Goal: Task Accomplishment & Management: Complete application form

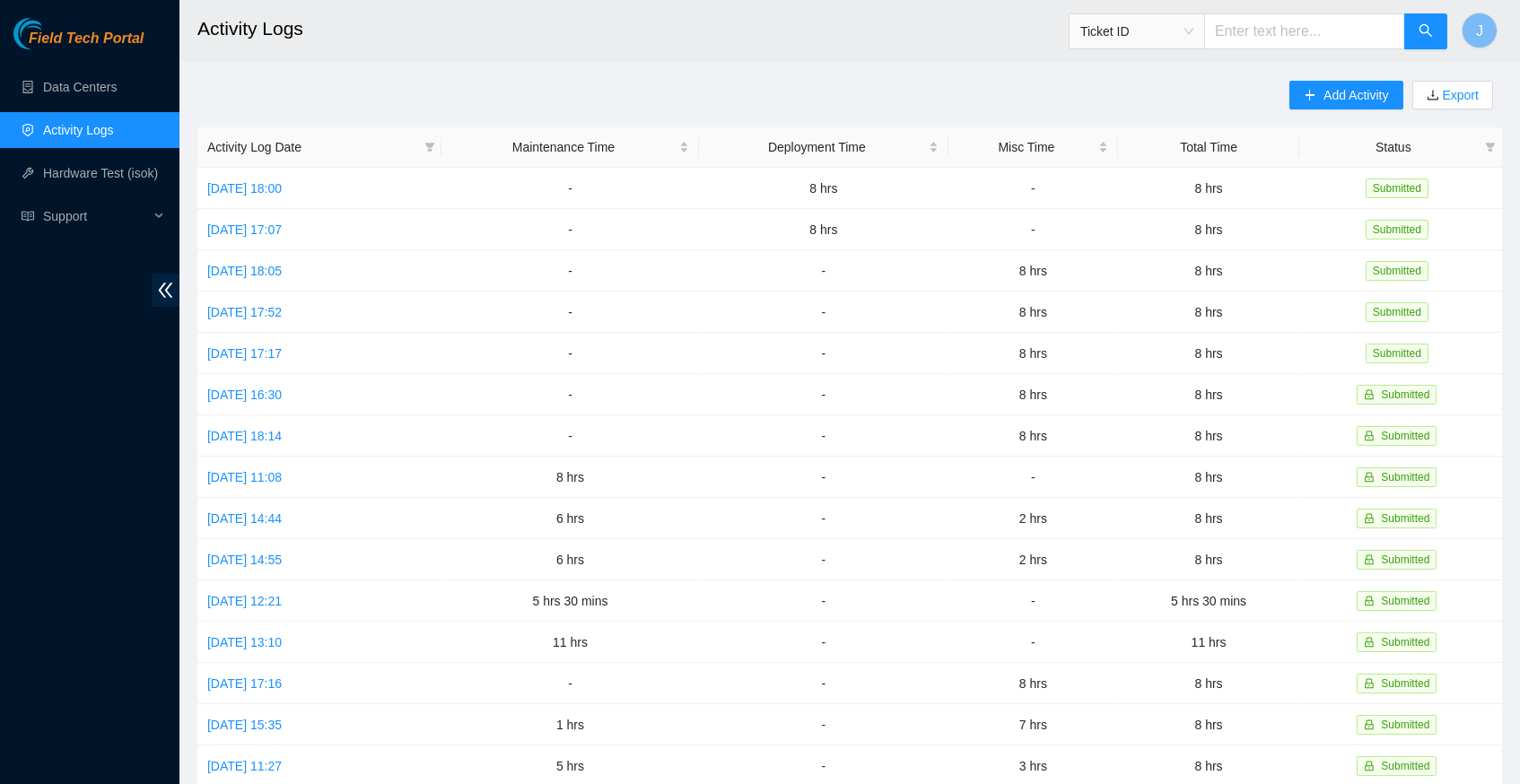
click at [760, 92] on div "Add Activity Export Activity Log Date Maintenance Time Deployment Time Misc Tim…" at bounding box center [849, 566] width 1304 height 970
click at [88, 86] on link "Data Centers" at bounding box center [80, 87] width 73 height 15
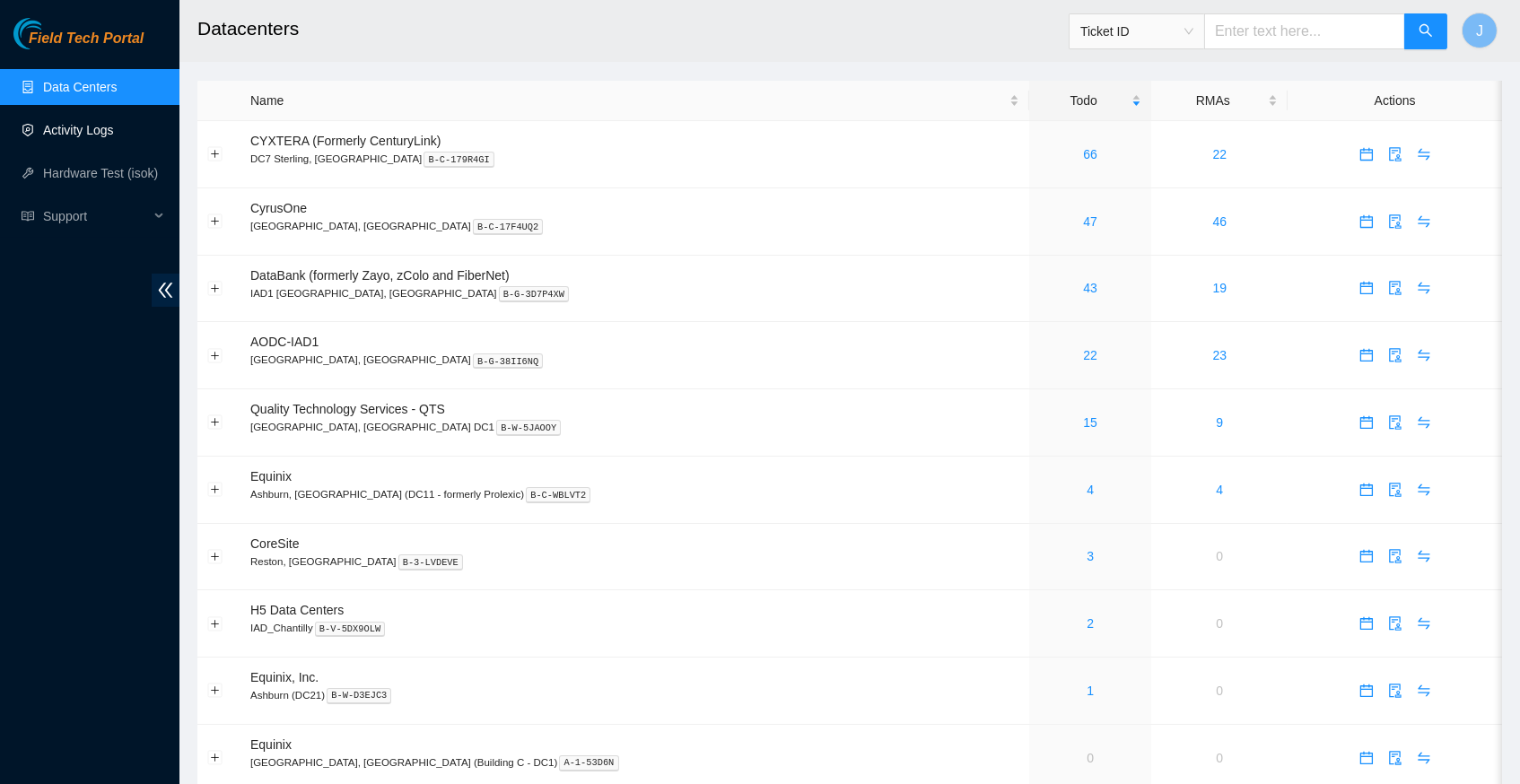
click at [76, 131] on link "Activity Logs" at bounding box center [79, 130] width 71 height 15
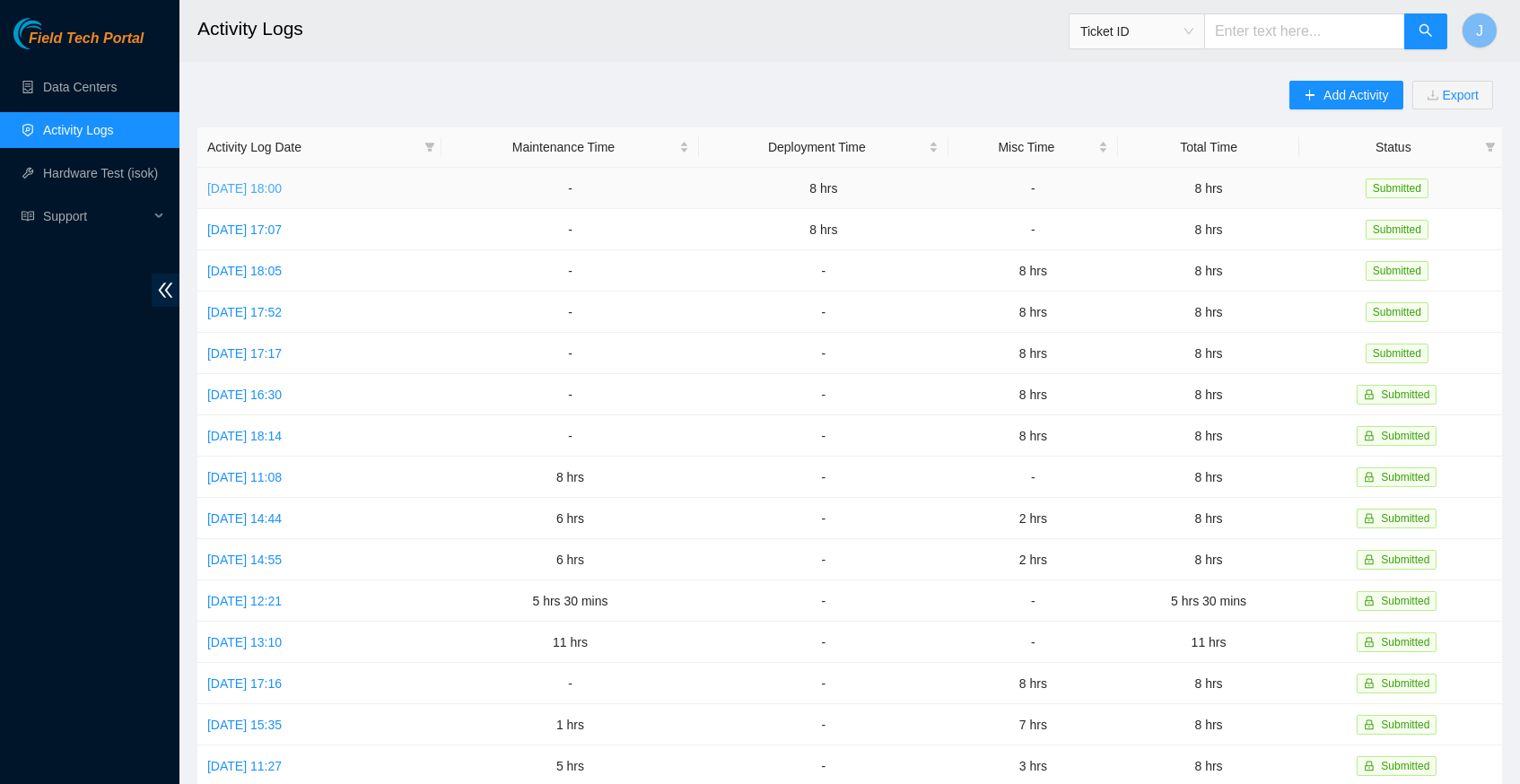
click at [282, 186] on link "Fri, 22 Aug 2025 18:00" at bounding box center [244, 188] width 74 height 15
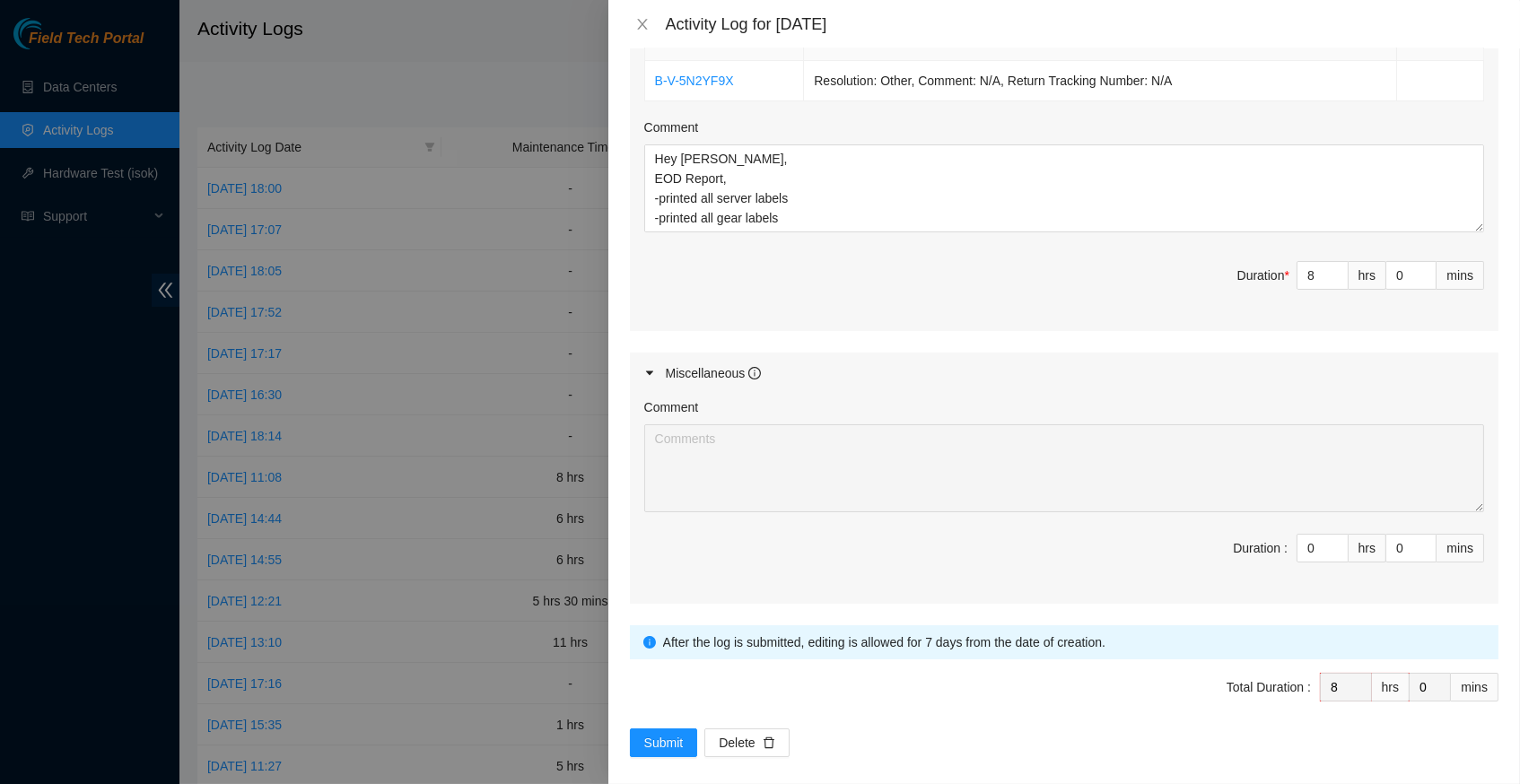
scroll to position [686, 0]
click at [1474, 234] on textarea "Hey Nigel, EOD Report, -printed all server labels -printed all gear labels -att…" at bounding box center [1063, 190] width 840 height 88
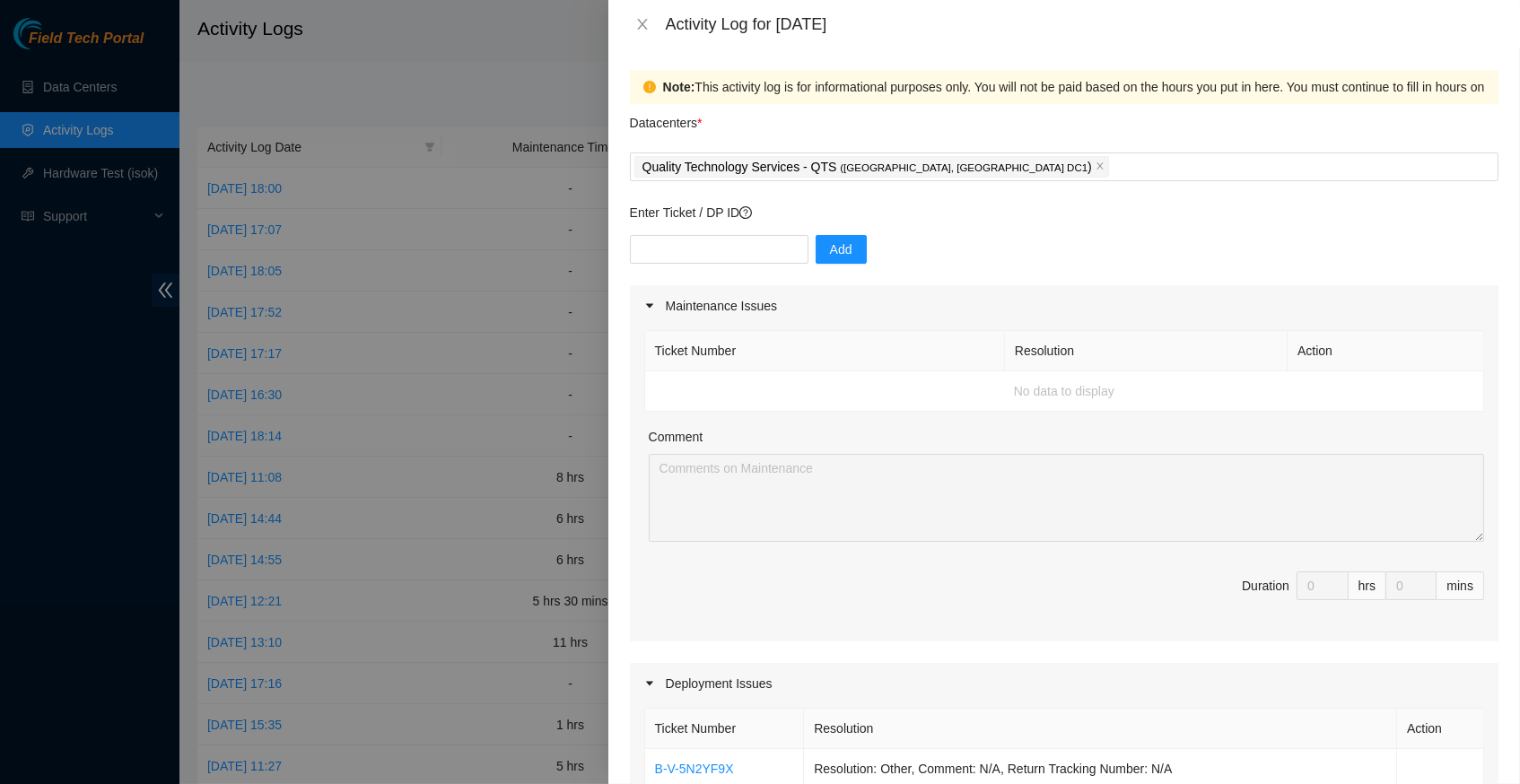
scroll to position [0, 0]
click at [638, 24] on icon "close" at bounding box center [642, 24] width 15 height 15
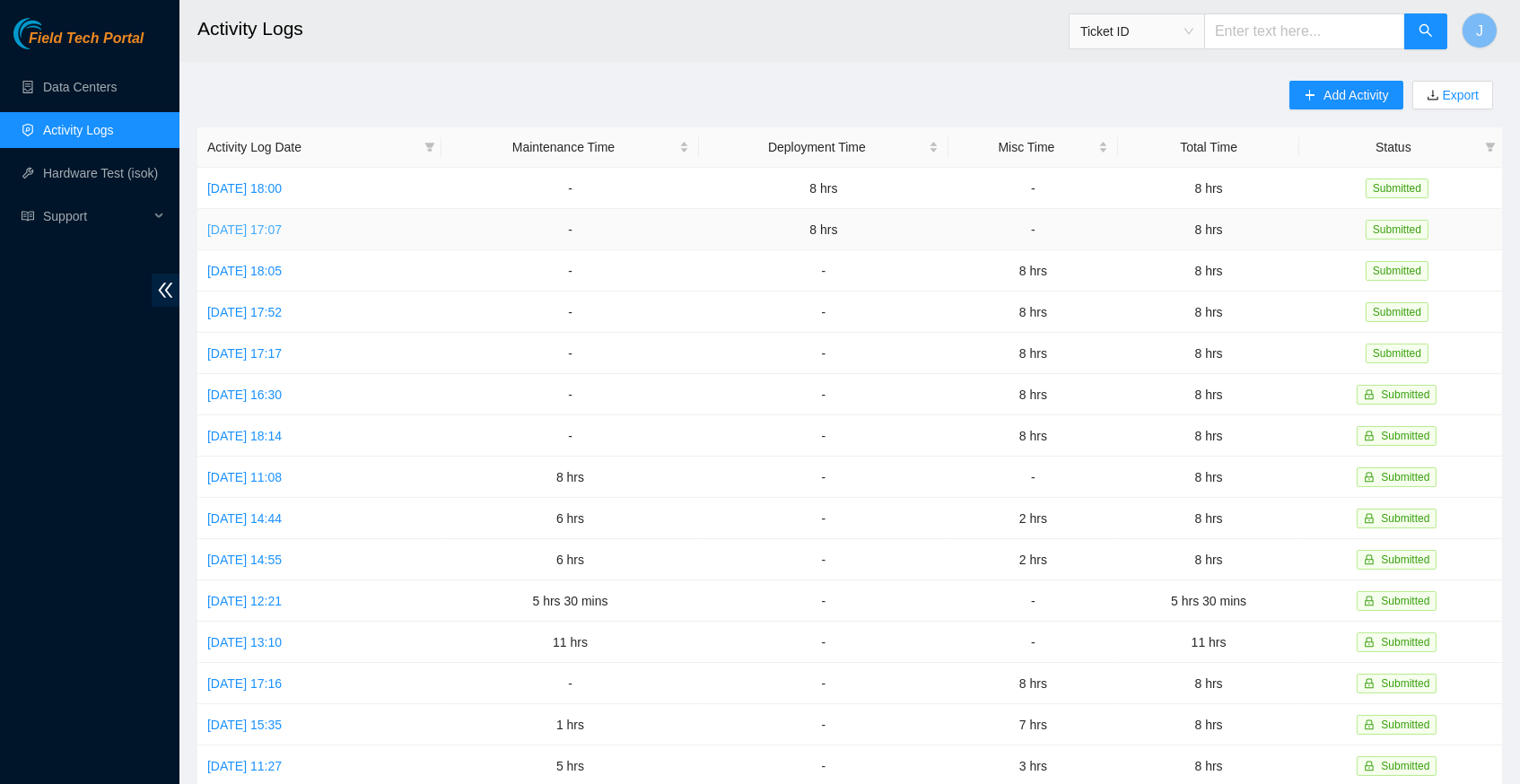
click at [282, 228] on link "Thu, 21 Aug 2025 17:07" at bounding box center [244, 229] width 74 height 15
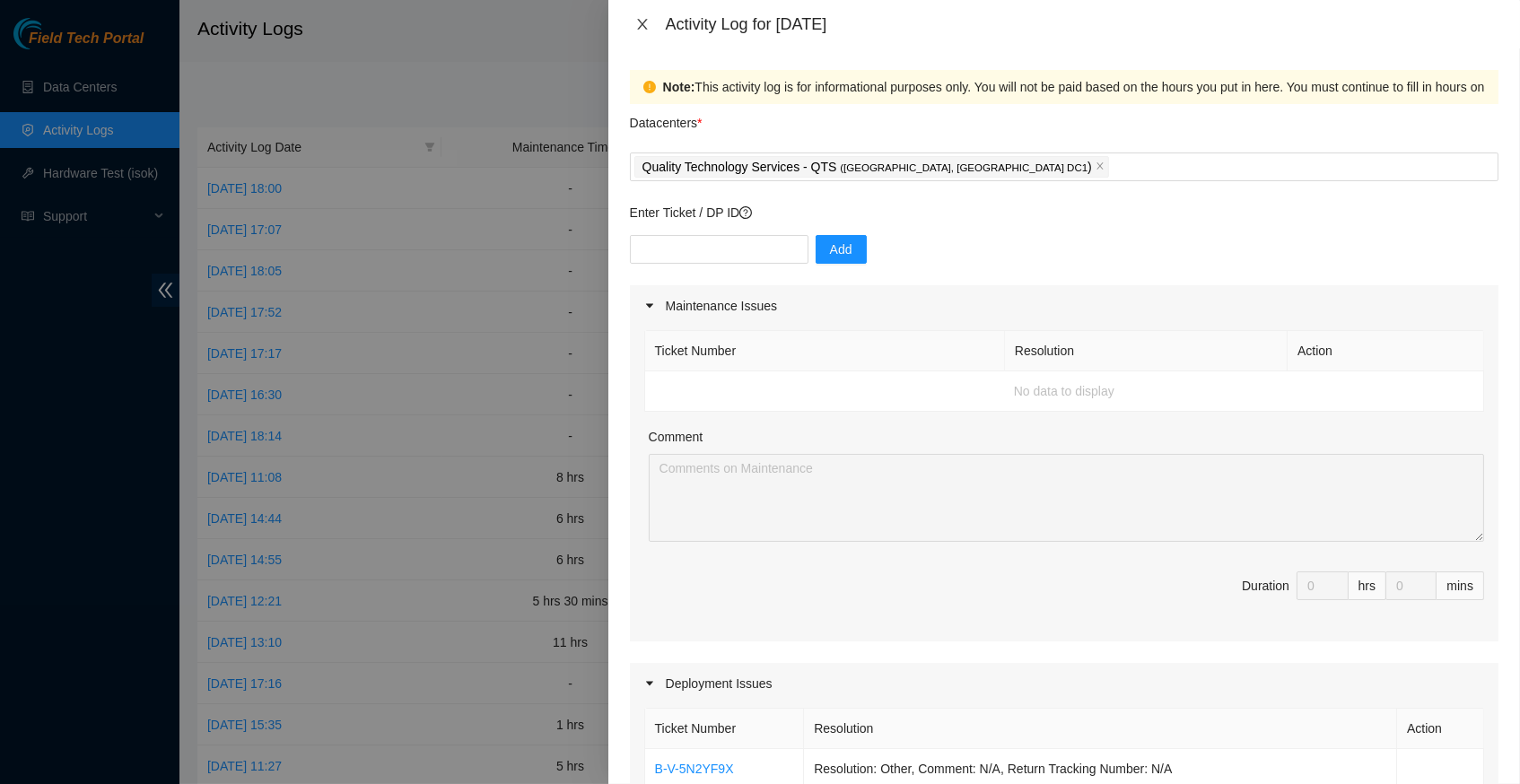
click at [639, 23] on icon "close" at bounding box center [642, 24] width 15 height 15
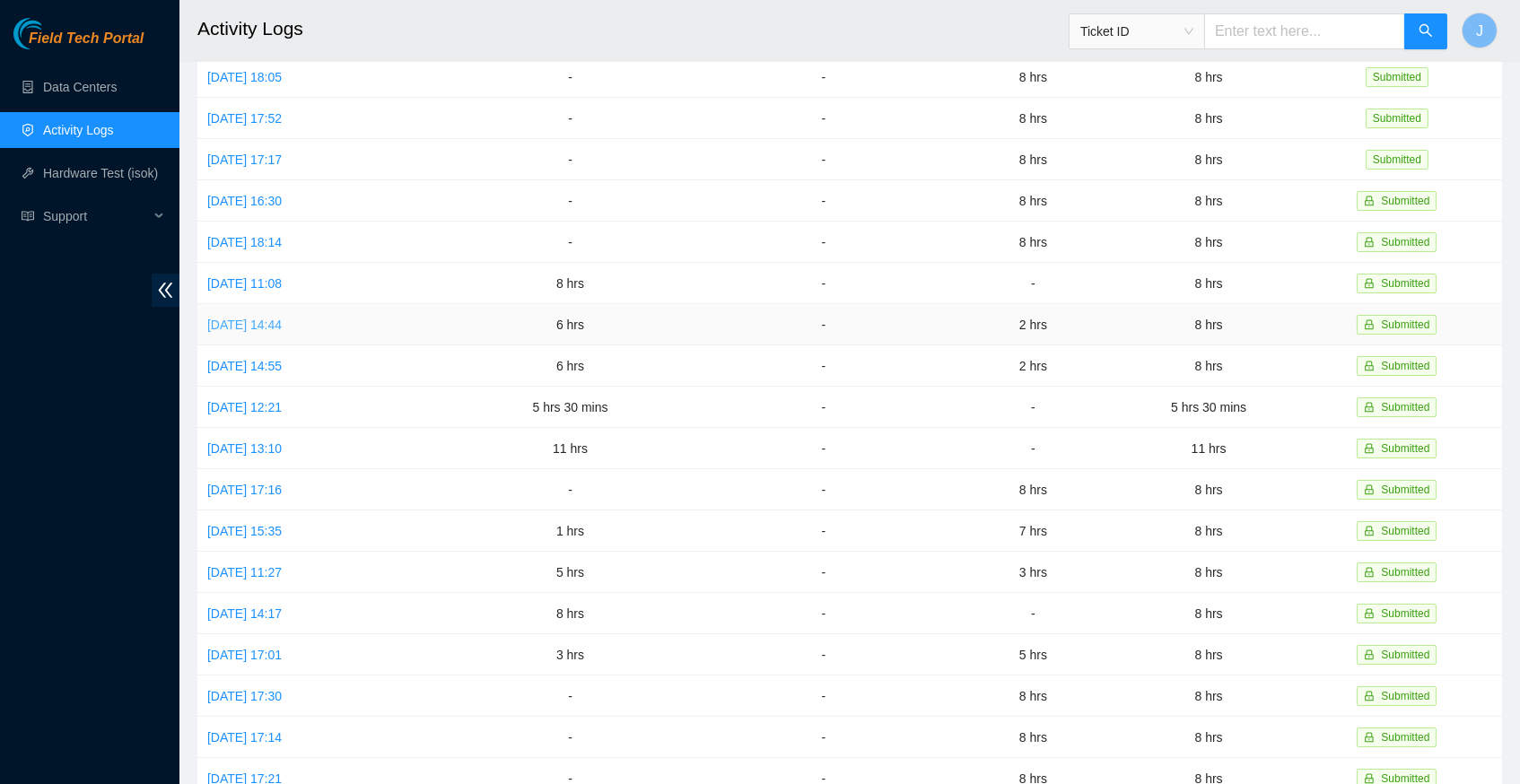
scroll to position [218, 0]
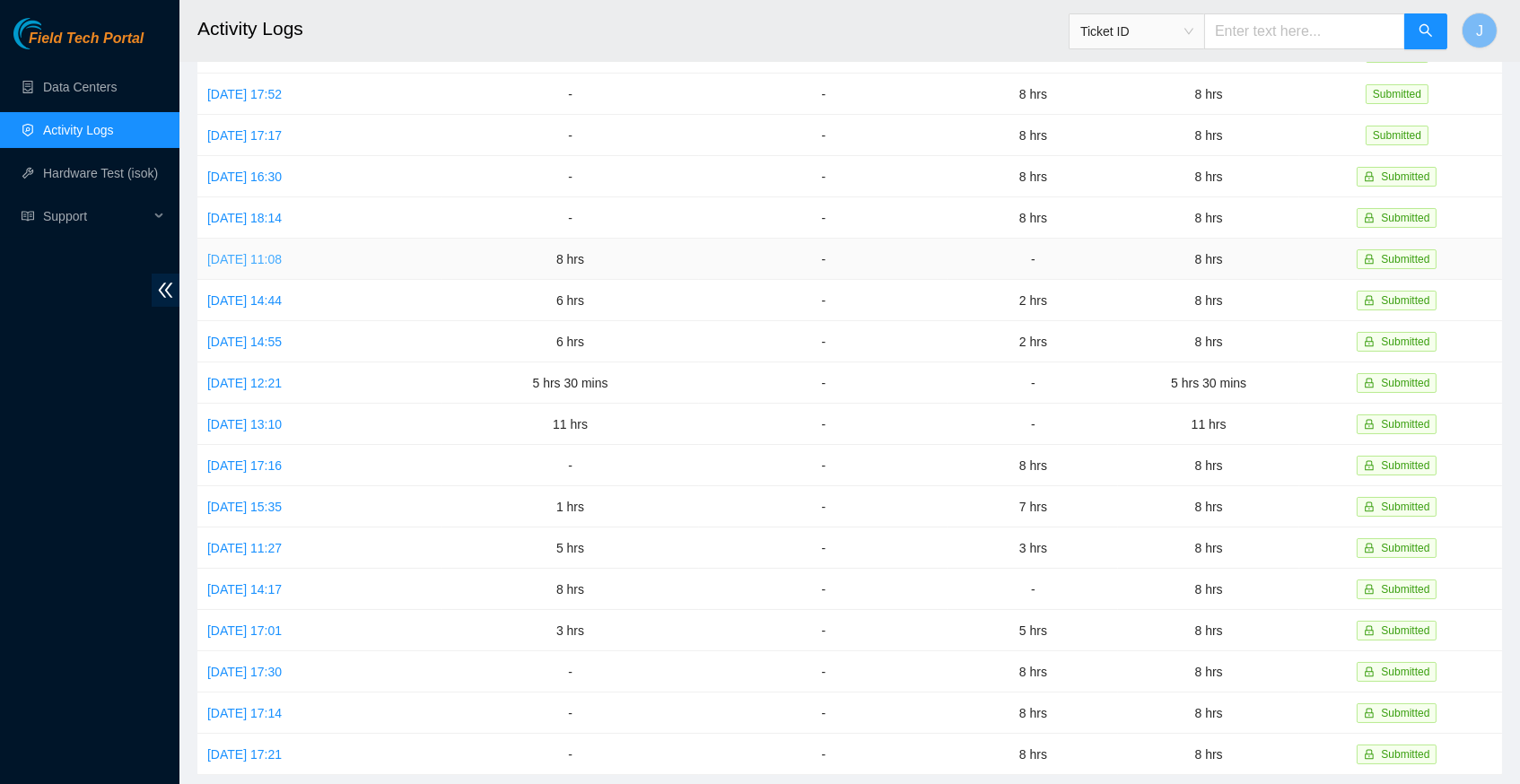
click at [278, 261] on link "Wed, 13 Aug 2025 11:08" at bounding box center [244, 259] width 74 height 15
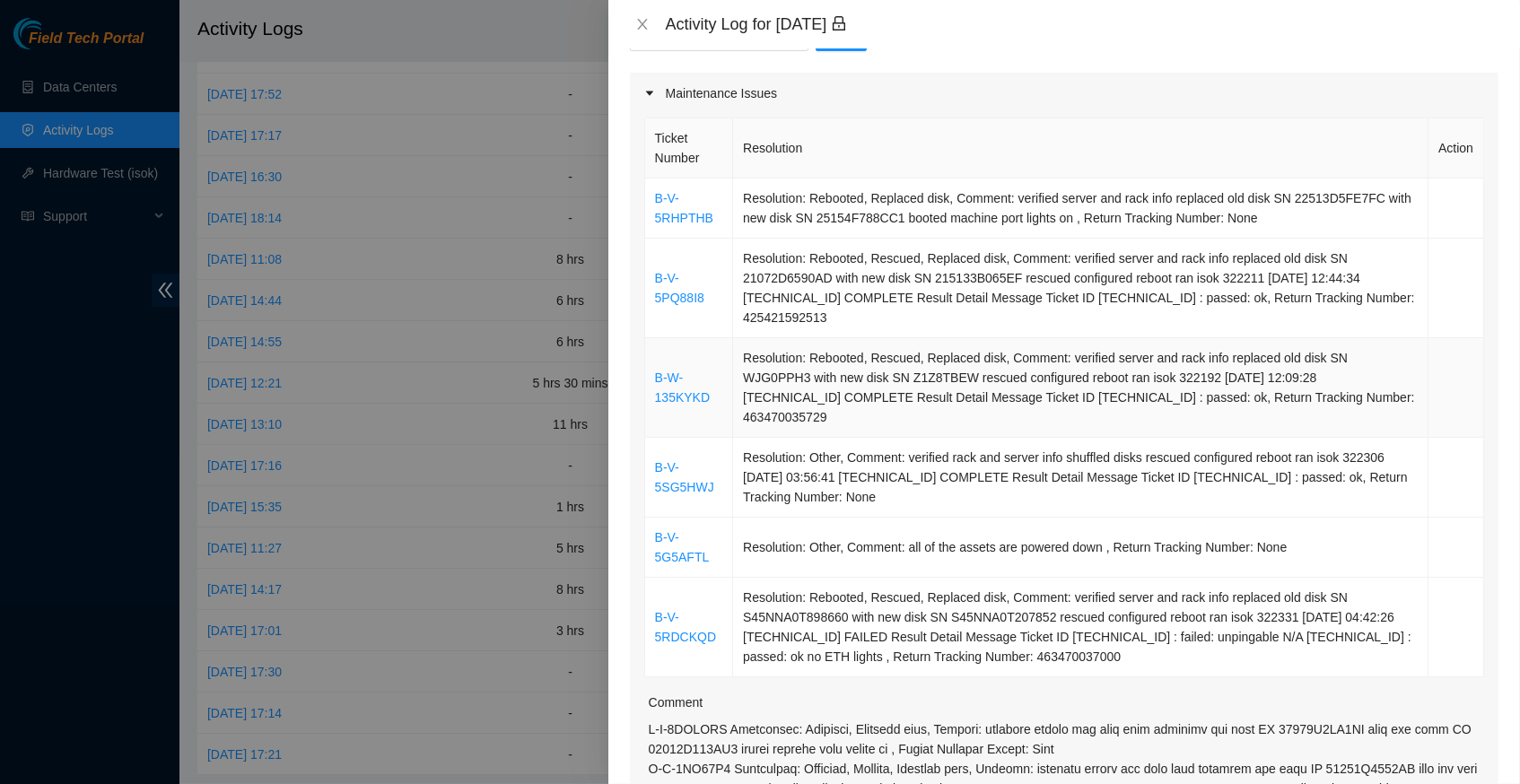
scroll to position [211, 0]
click at [638, 22] on icon "close" at bounding box center [642, 24] width 15 height 15
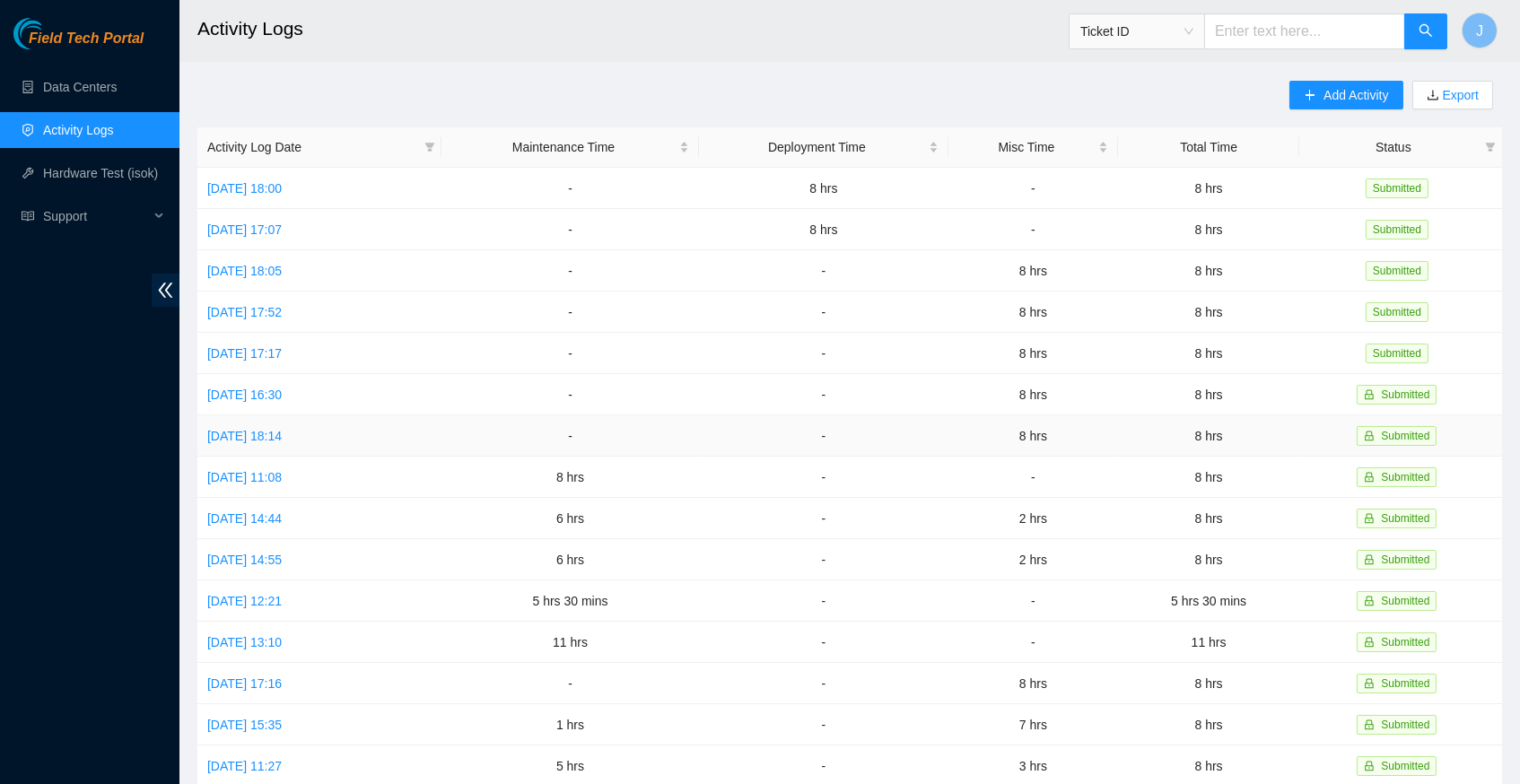
scroll to position [0, 0]
click at [62, 91] on link "Data Centers" at bounding box center [80, 87] width 73 height 15
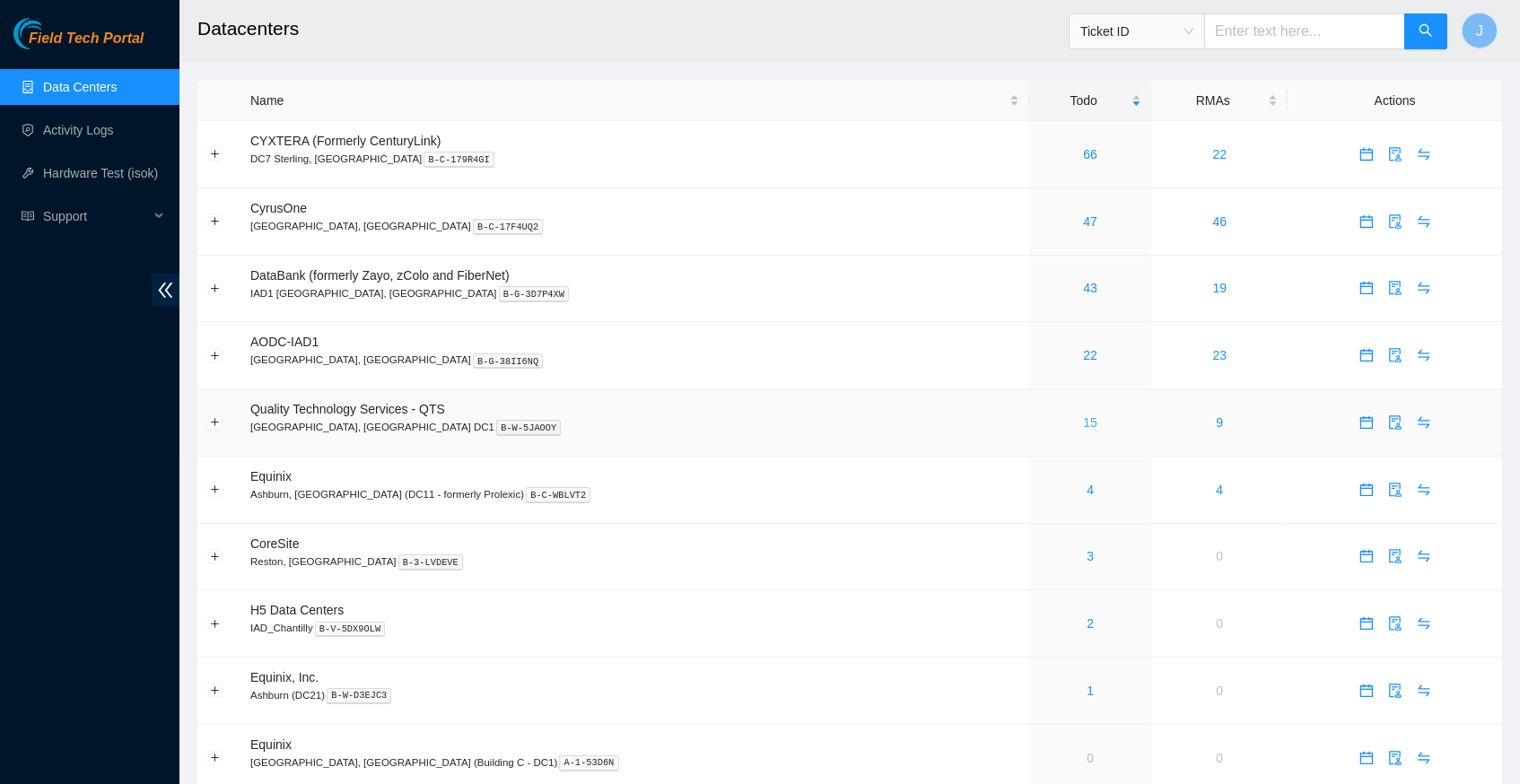
click at [1083, 417] on link "15" at bounding box center [1090, 422] width 15 height 15
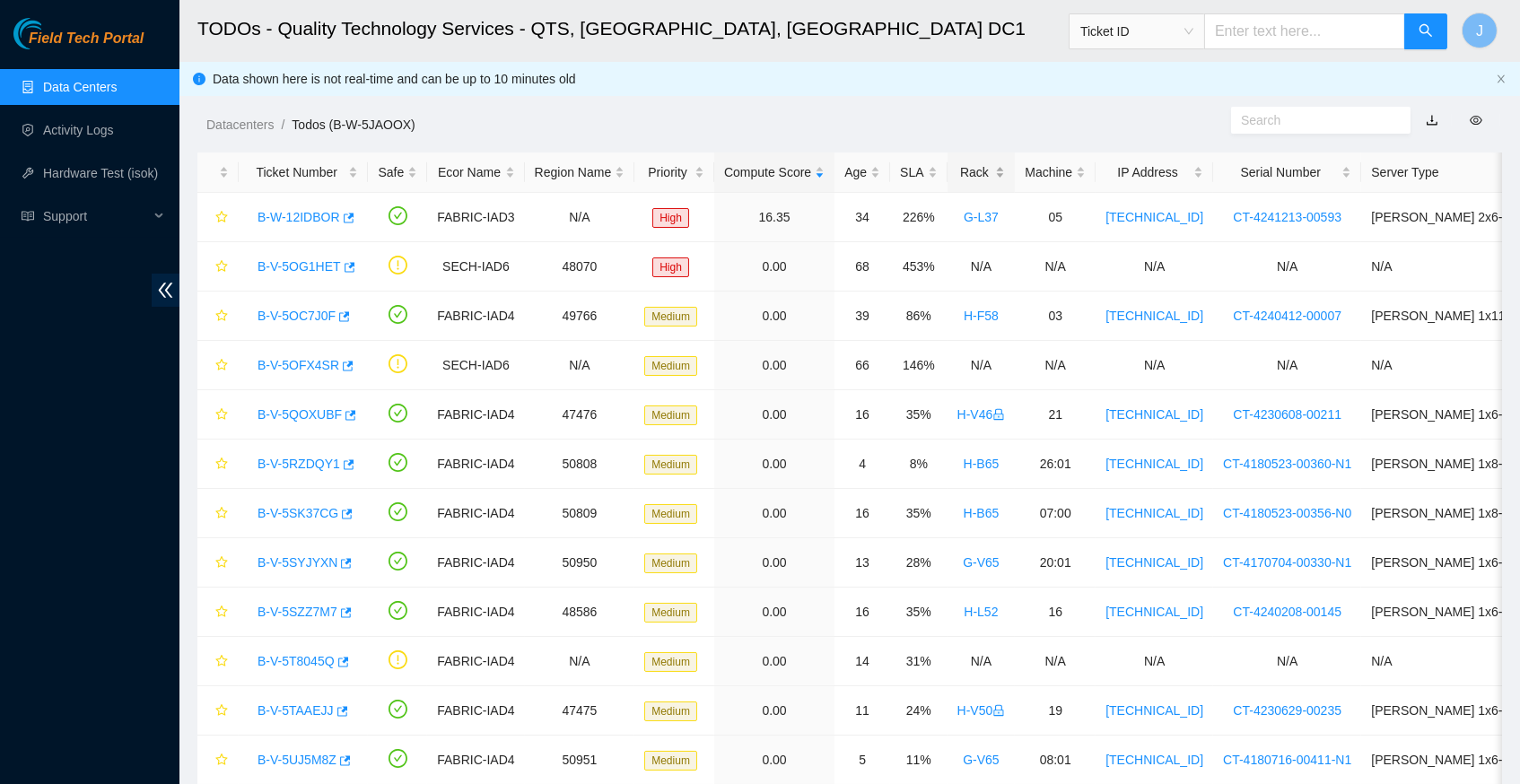
click at [1003, 170] on div "Rack" at bounding box center [981, 172] width 48 height 20
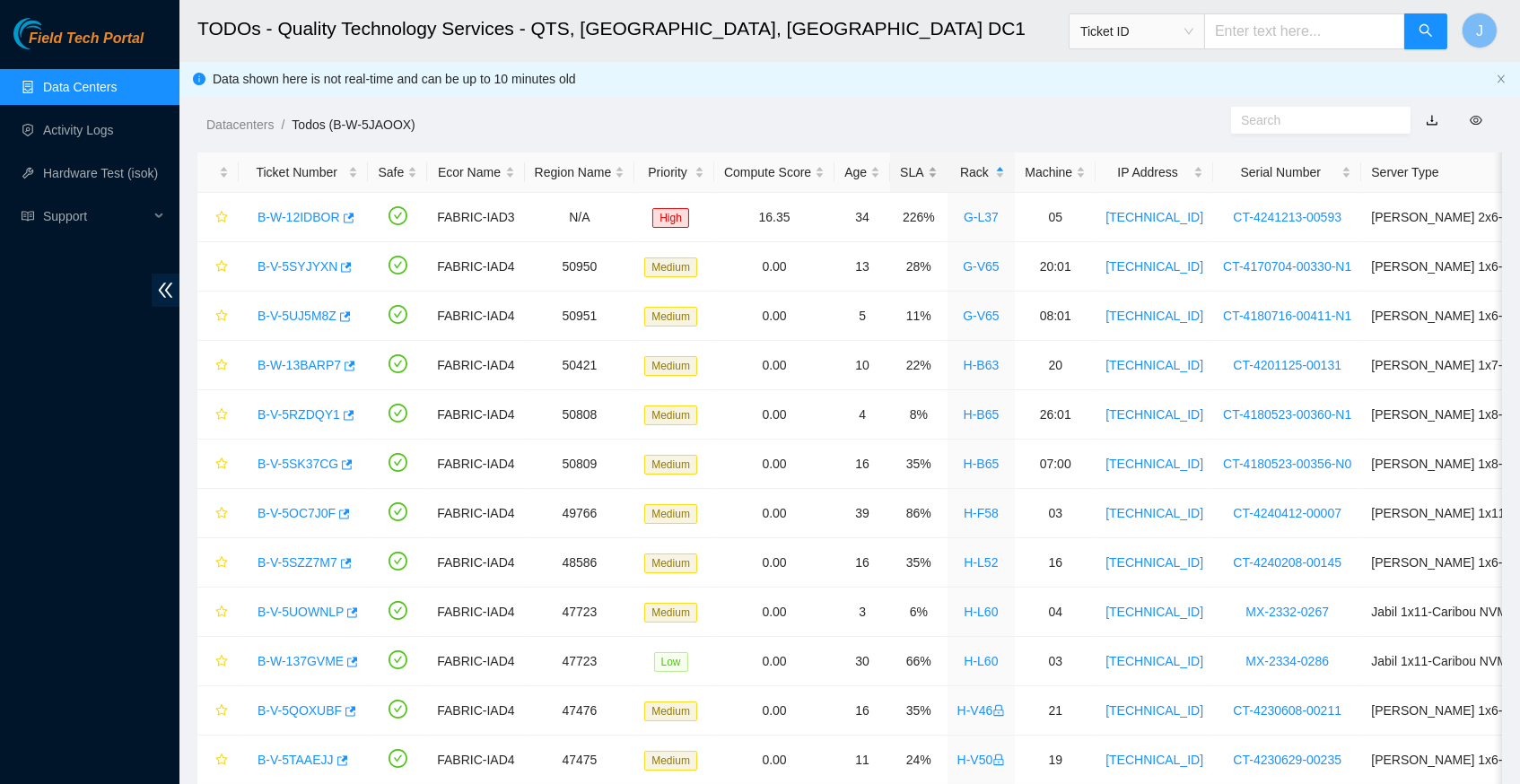
click at [937, 166] on div "SLA" at bounding box center [918, 172] width 37 height 20
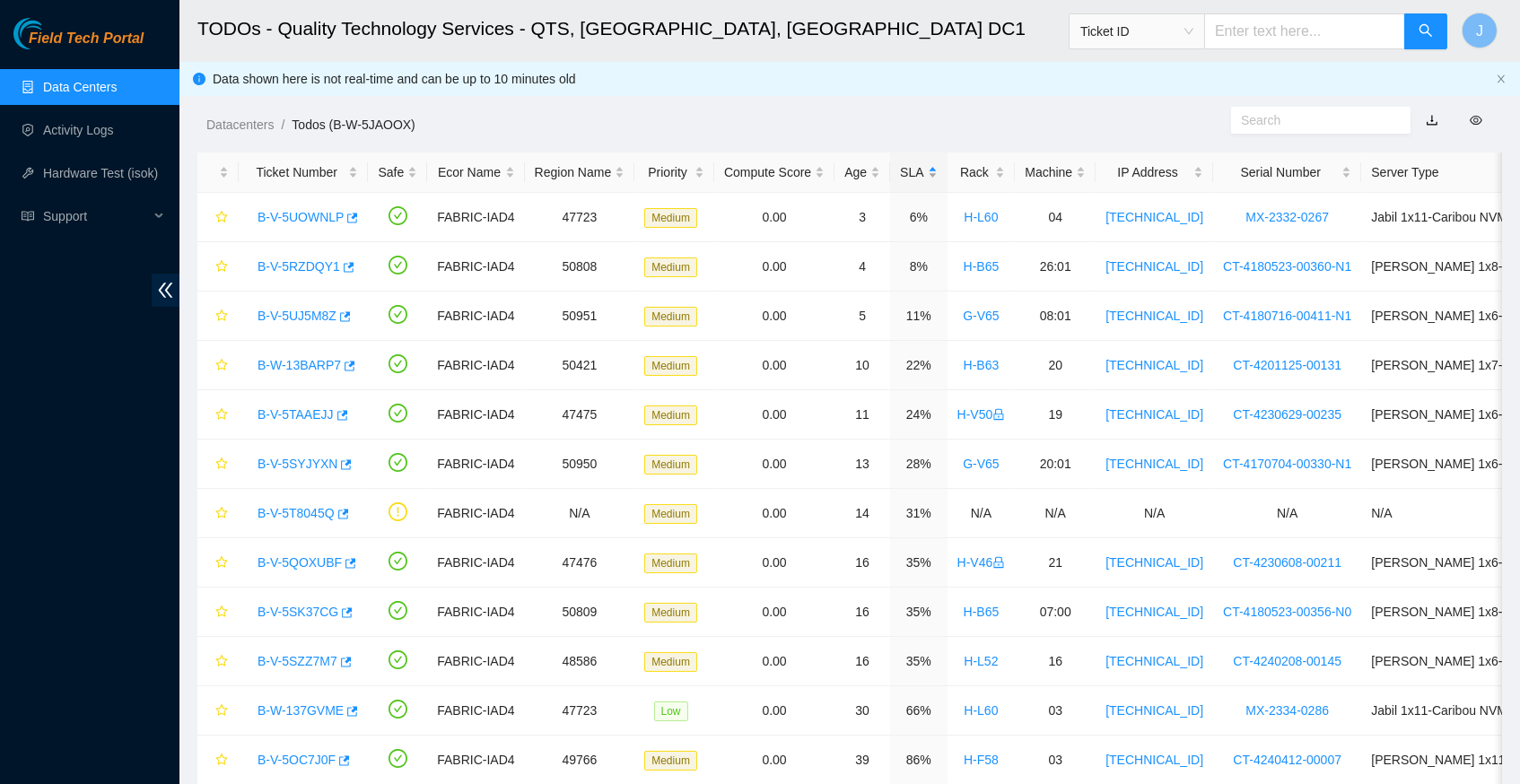
click at [937, 166] on div "SLA" at bounding box center [918, 172] width 37 height 20
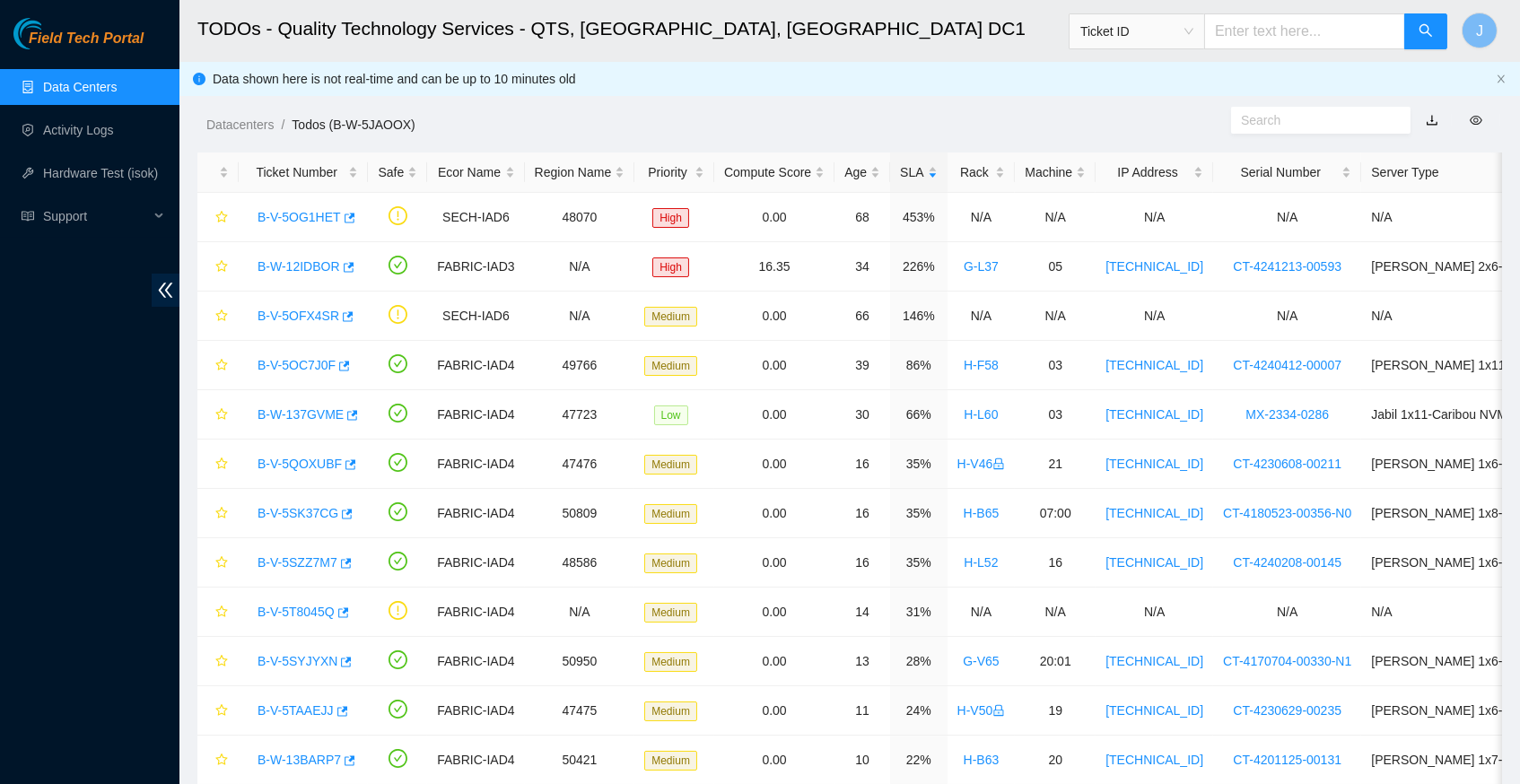
click at [935, 115] on ol "Datacenters / Todos (B-W-5JAOOX) /" at bounding box center [696, 125] width 979 height 20
click at [596, 162] on div "Region Name" at bounding box center [581, 172] width 91 height 20
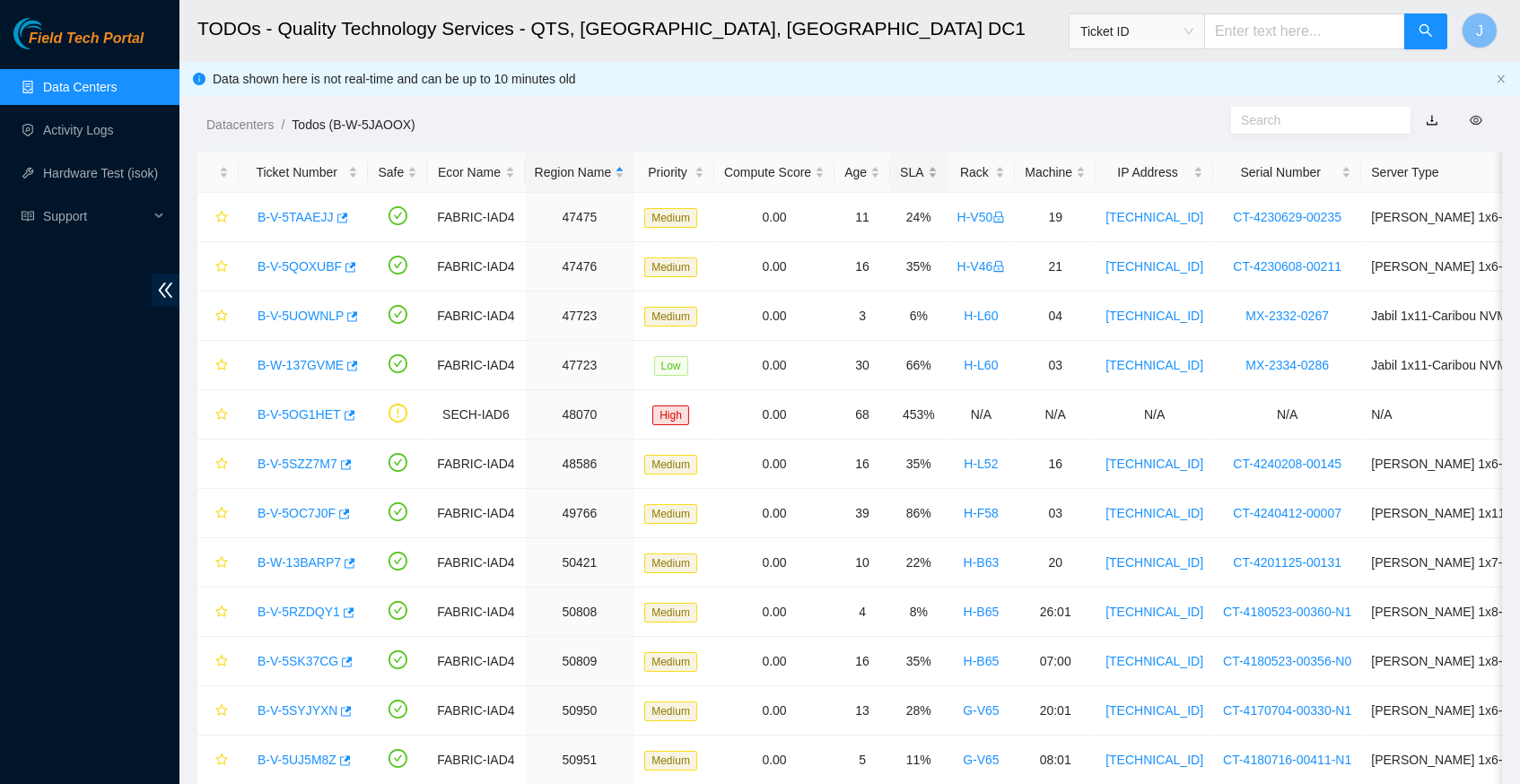
click at [937, 170] on div "SLA" at bounding box center [918, 172] width 37 height 20
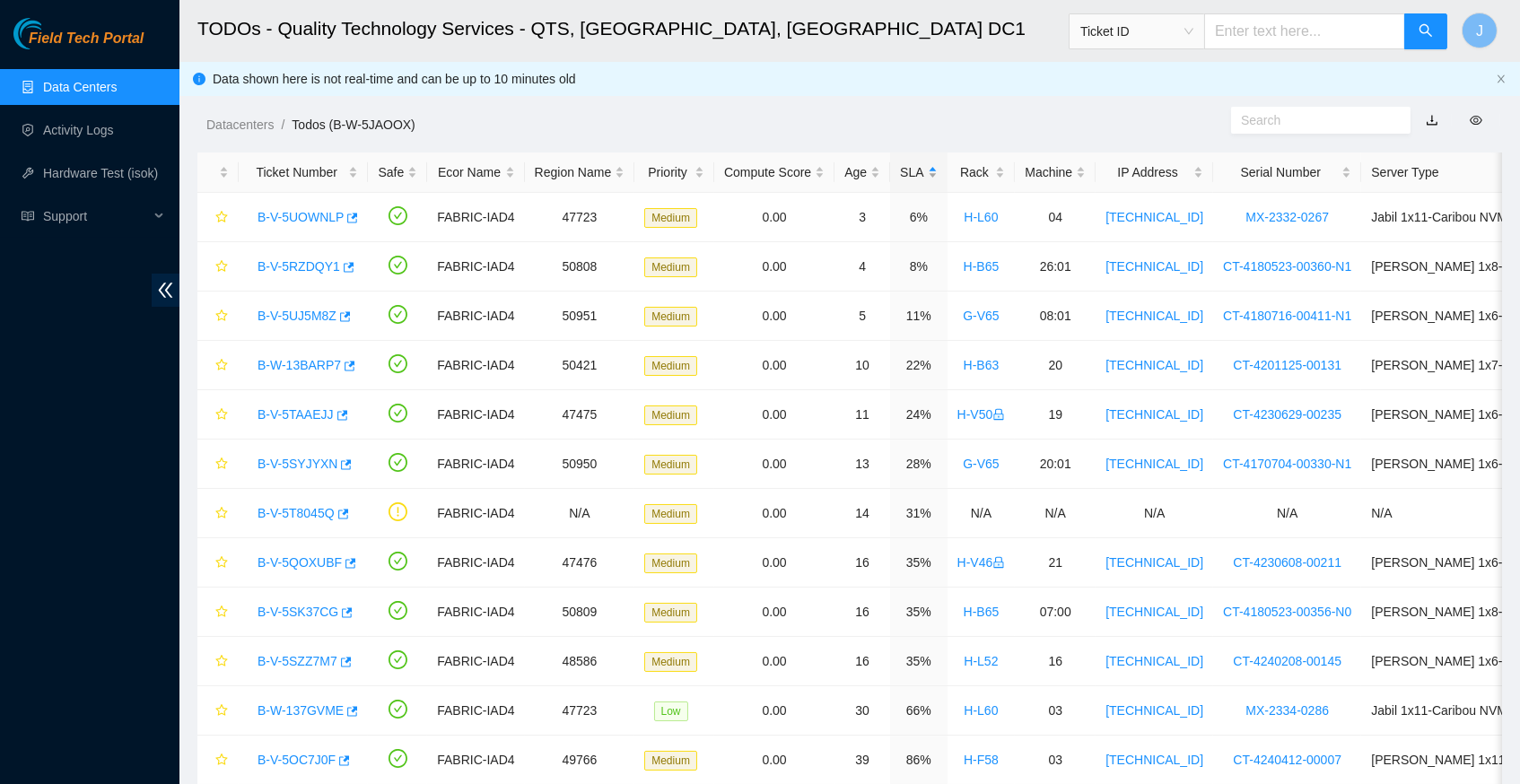
click at [937, 170] on div "SLA" at bounding box center [918, 172] width 37 height 20
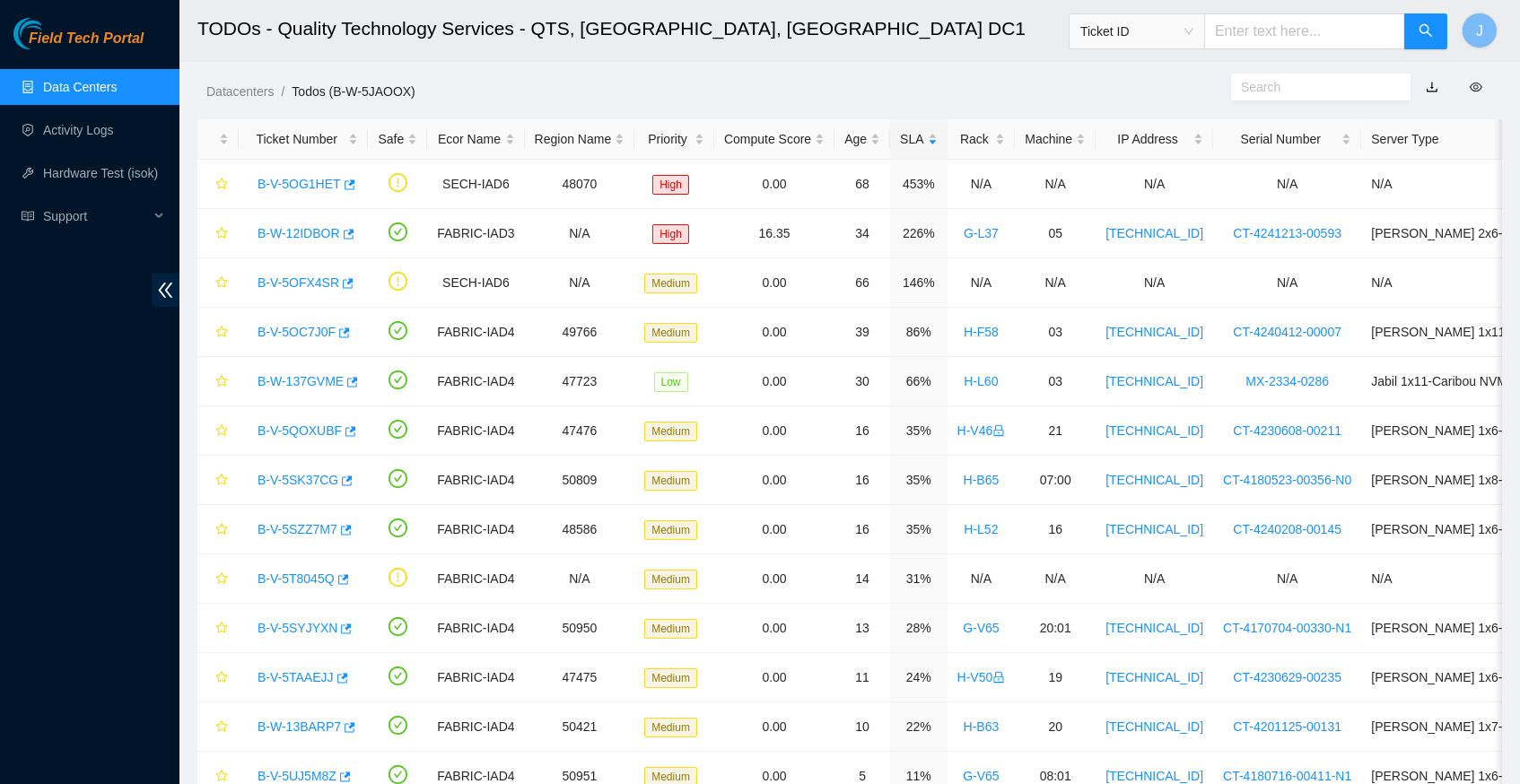
scroll to position [37, 0]
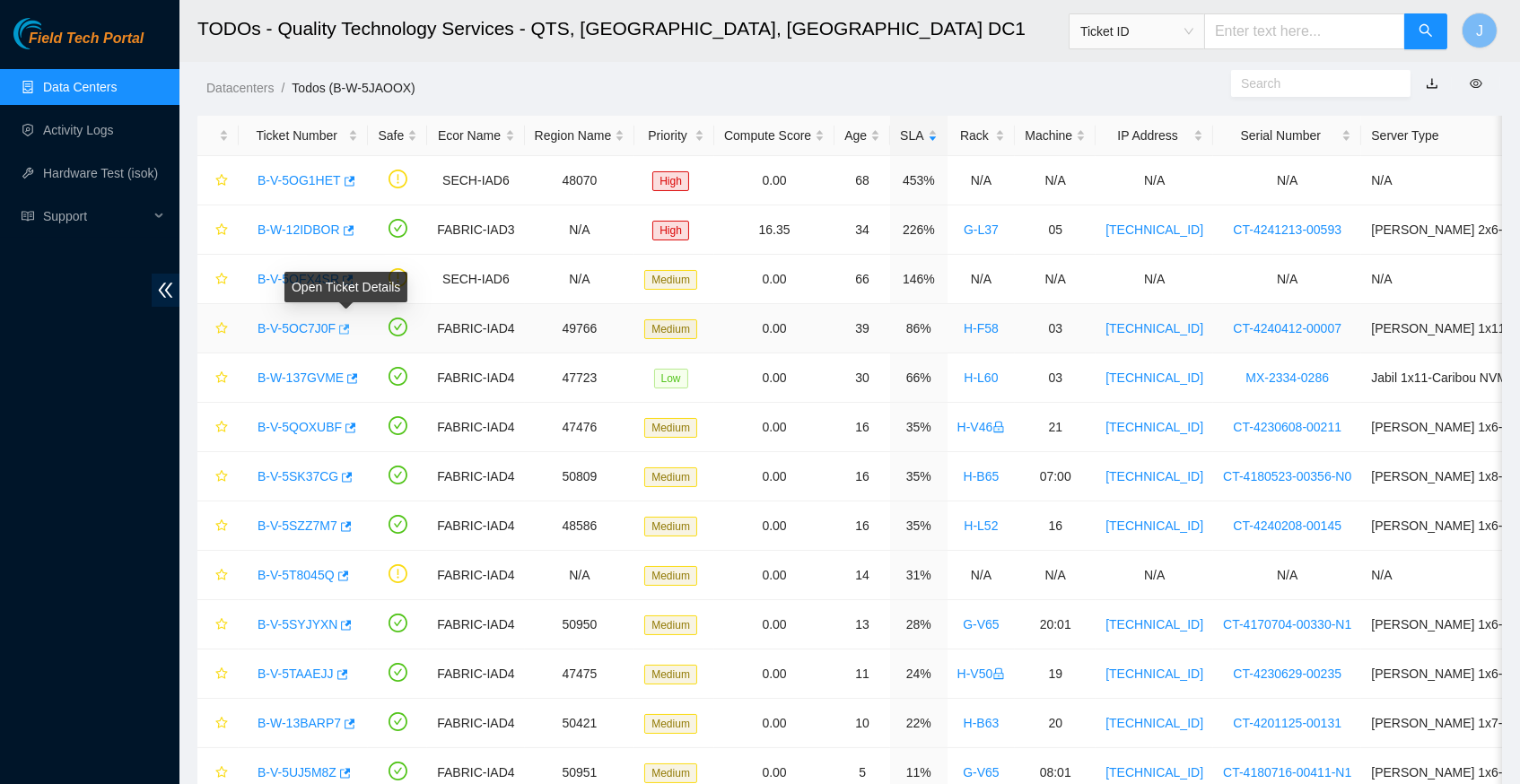
click at [349, 324] on icon "button" at bounding box center [342, 329] width 13 height 13
click at [357, 376] on icon "button" at bounding box center [350, 378] width 13 height 13
click at [91, 219] on span "Support" at bounding box center [96, 216] width 106 height 36
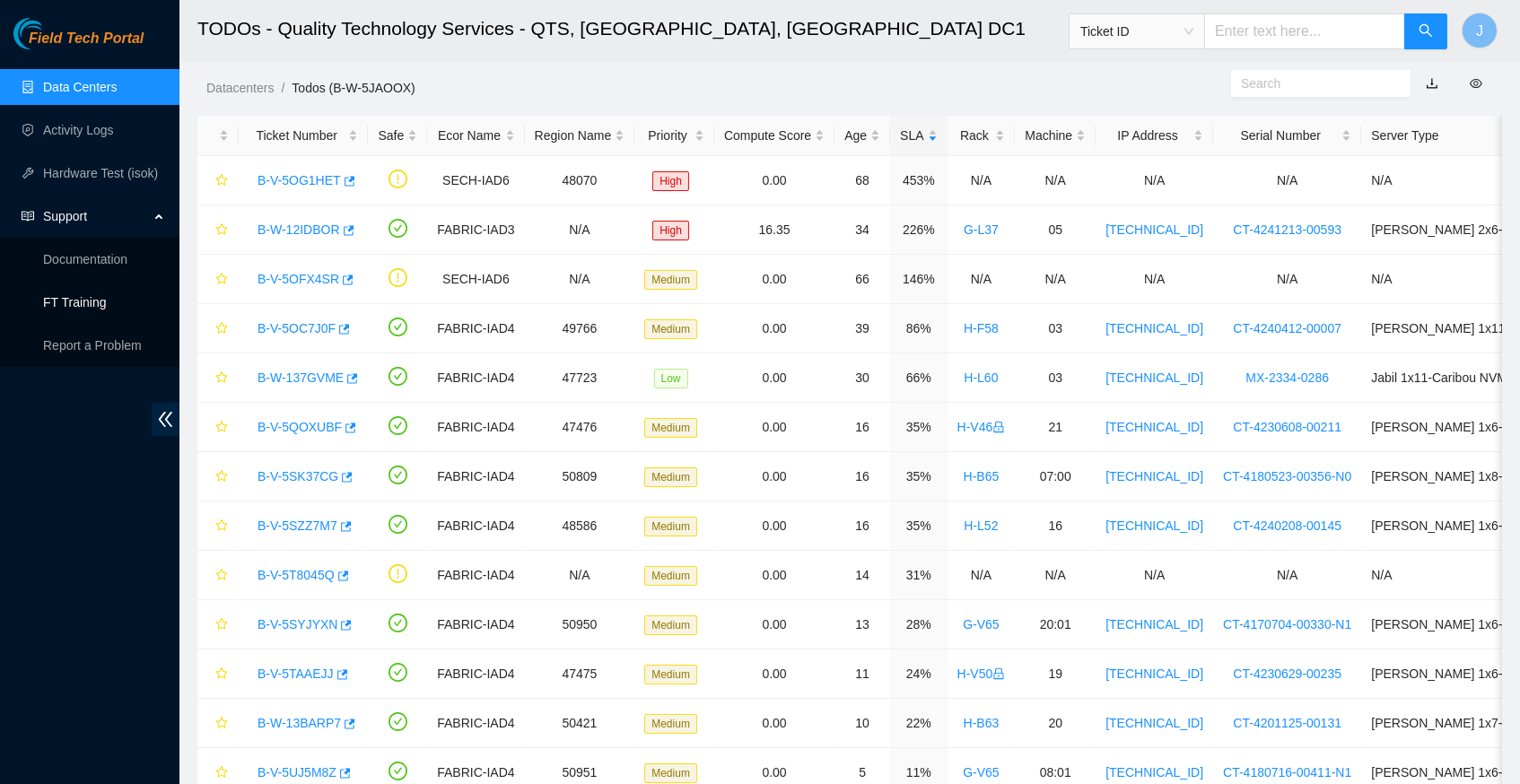
click at [86, 300] on link "FT Training" at bounding box center [75, 302] width 63 height 15
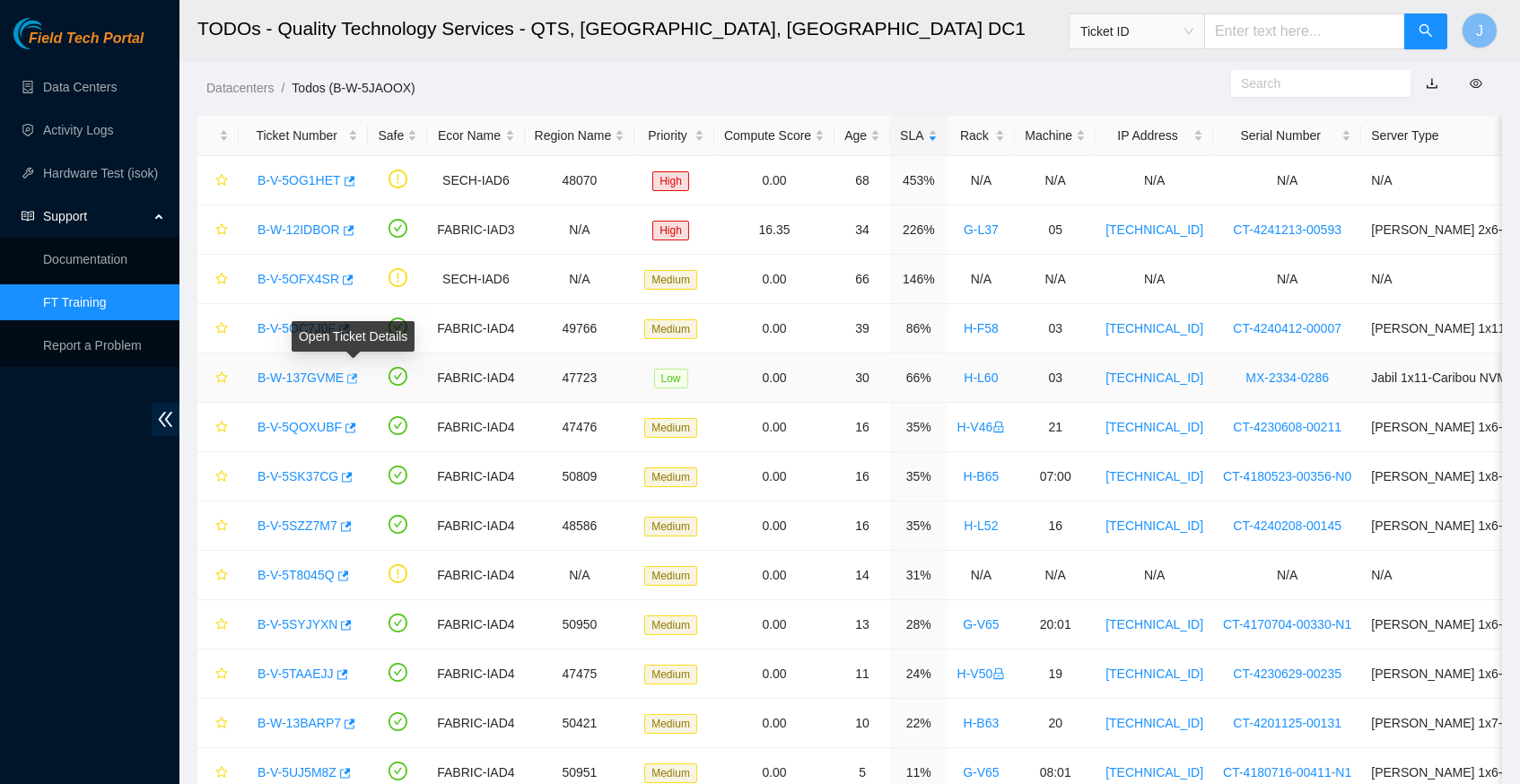
click at [358, 373] on icon "button" at bounding box center [352, 378] width 11 height 10
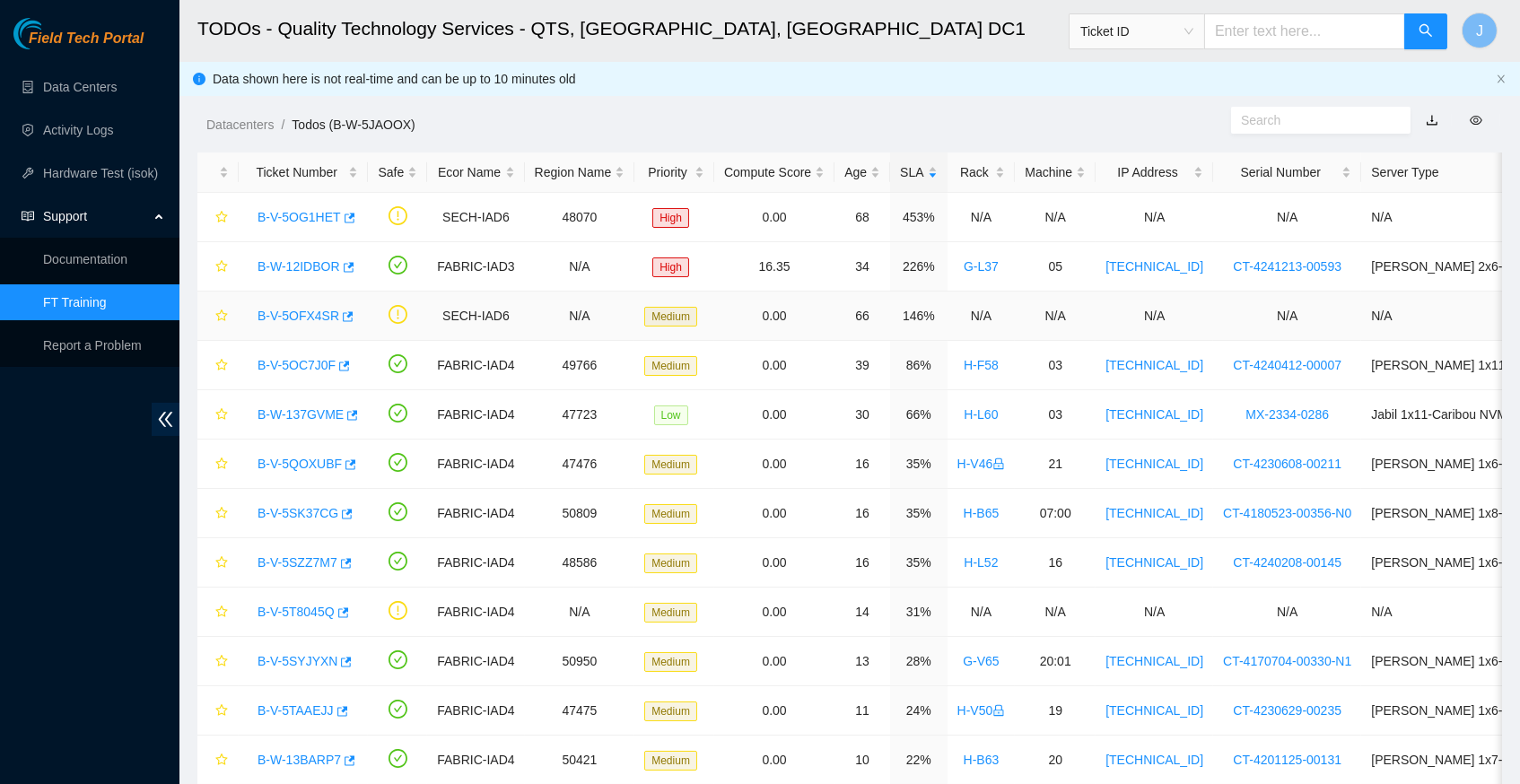
scroll to position [0, 0]
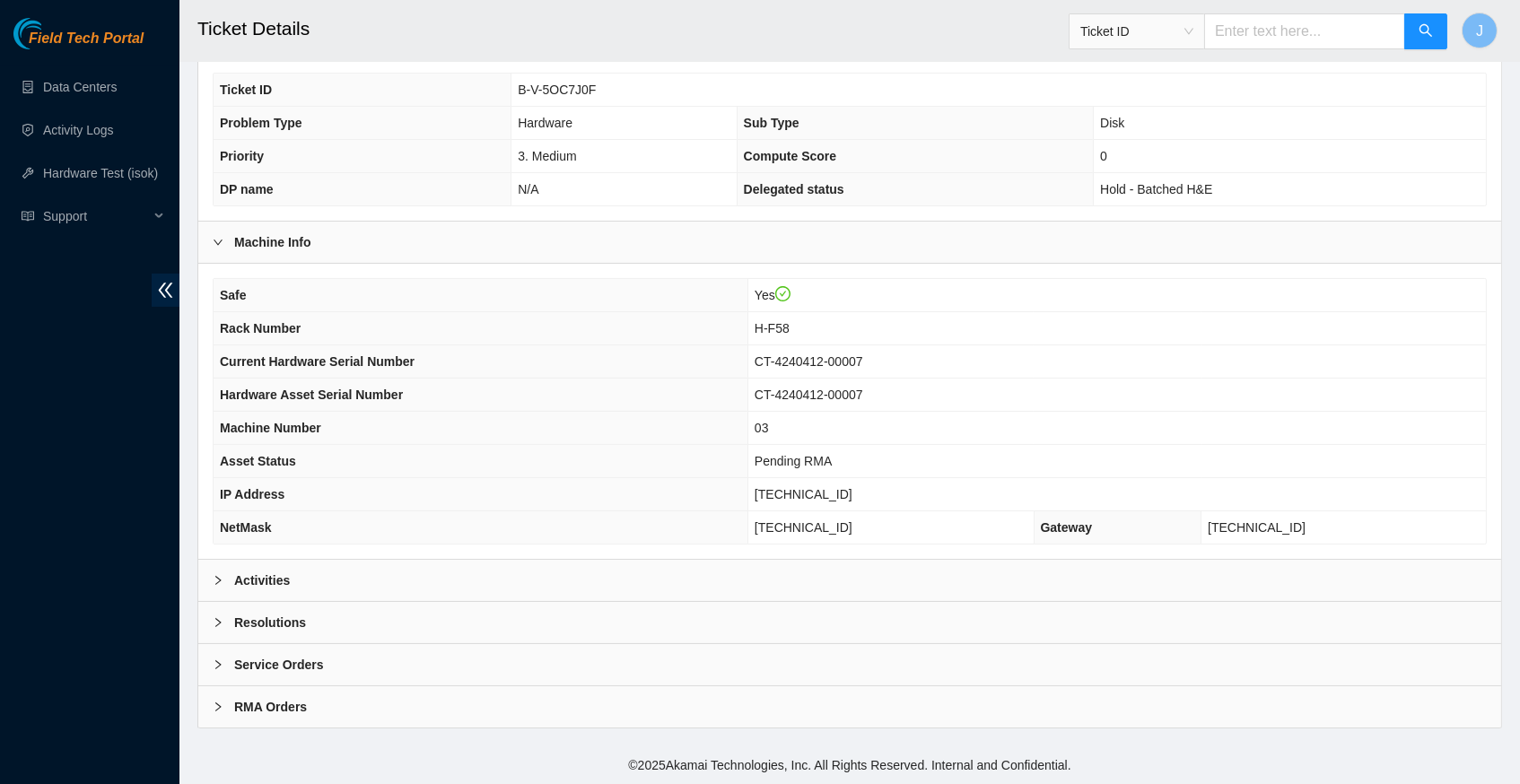
scroll to position [415, 0]
click at [218, 578] on icon "right" at bounding box center [218, 579] width 11 height 11
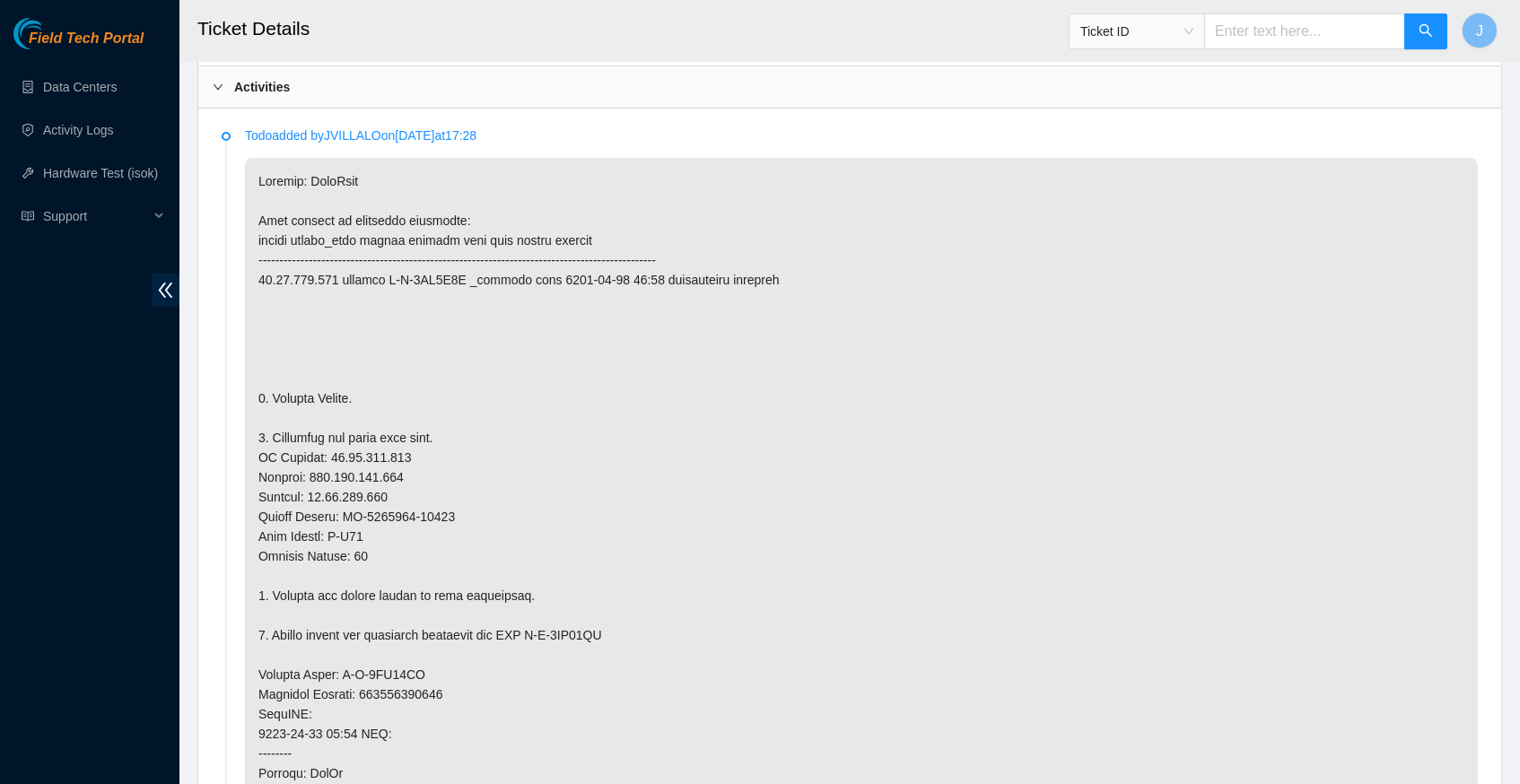
scroll to position [906, 0]
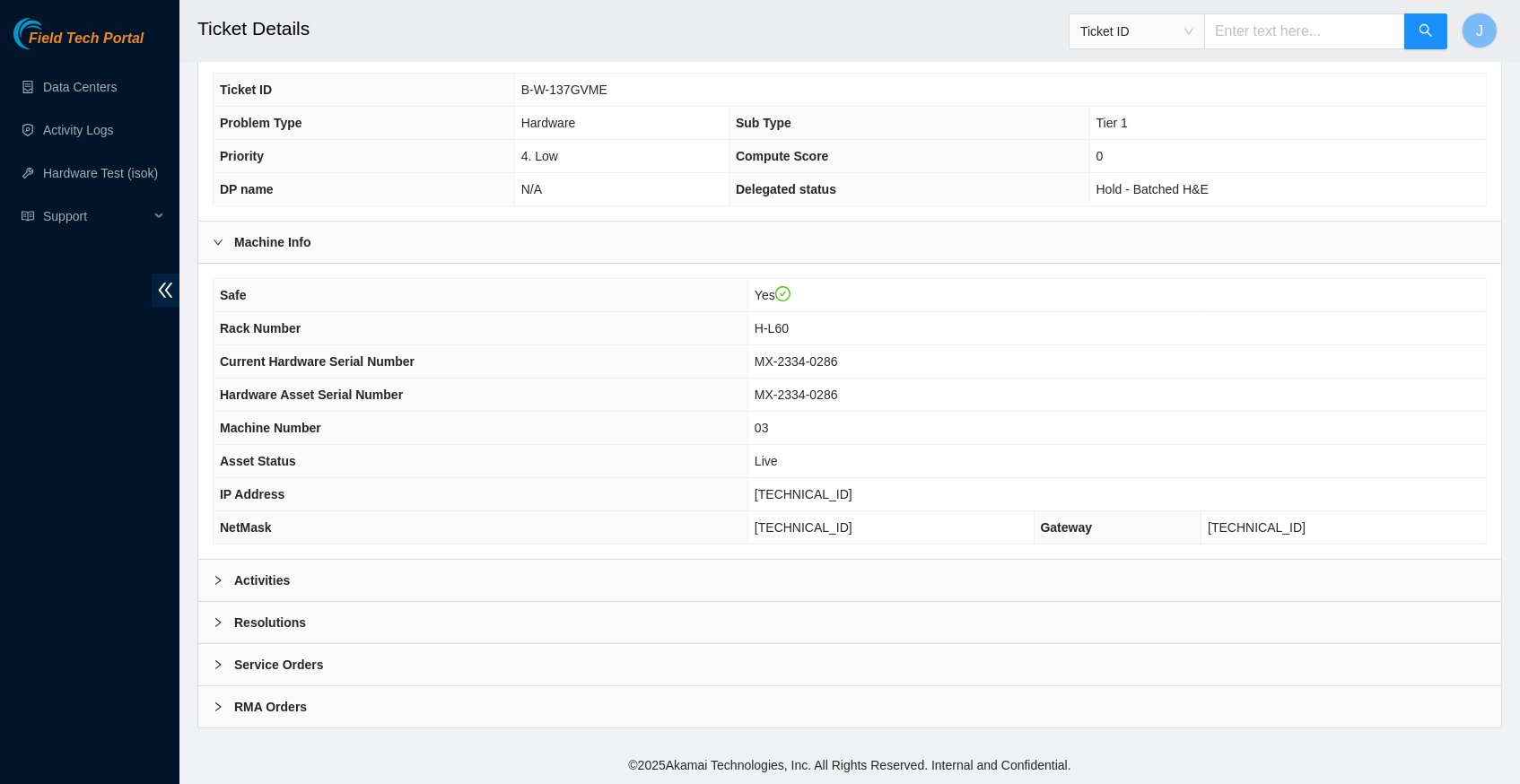
scroll to position [415, 0]
click at [215, 582] on icon "right" at bounding box center [218, 579] width 11 height 11
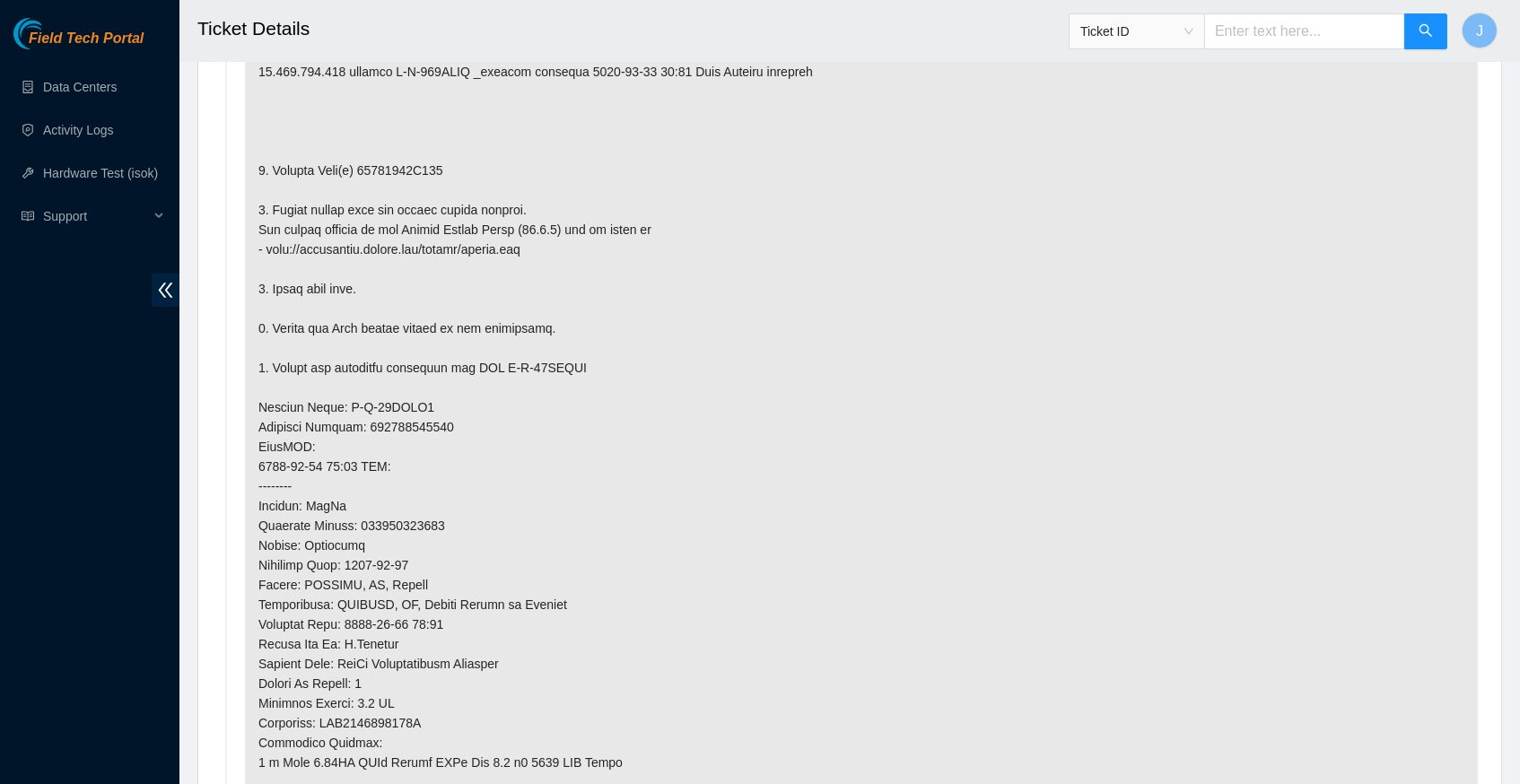
scroll to position [1119, 0]
click at [719, 333] on p at bounding box center [861, 422] width 1232 height 954
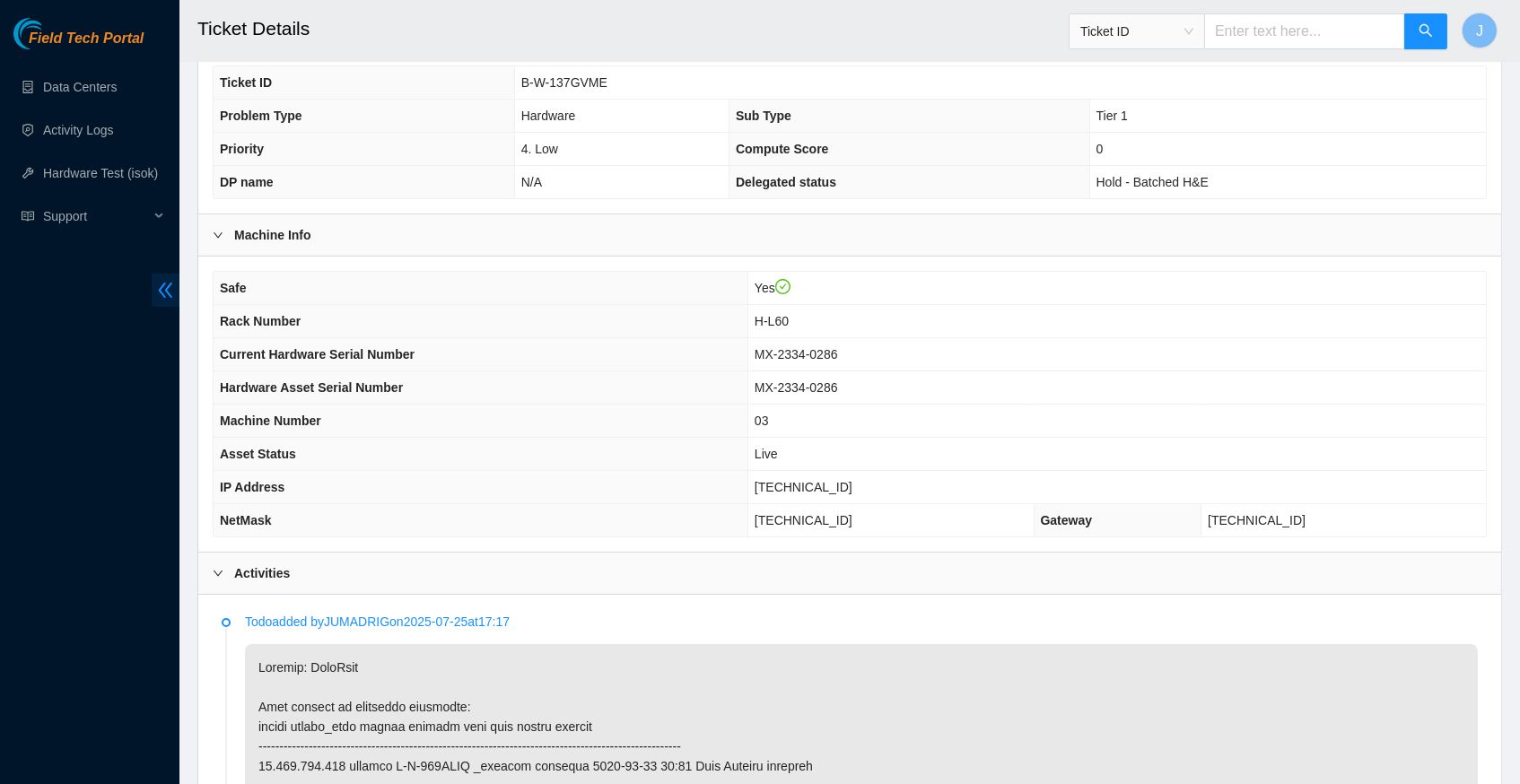
scroll to position [419, 0]
click at [93, 177] on link "Hardware Test (isok)" at bounding box center [101, 173] width 115 height 15
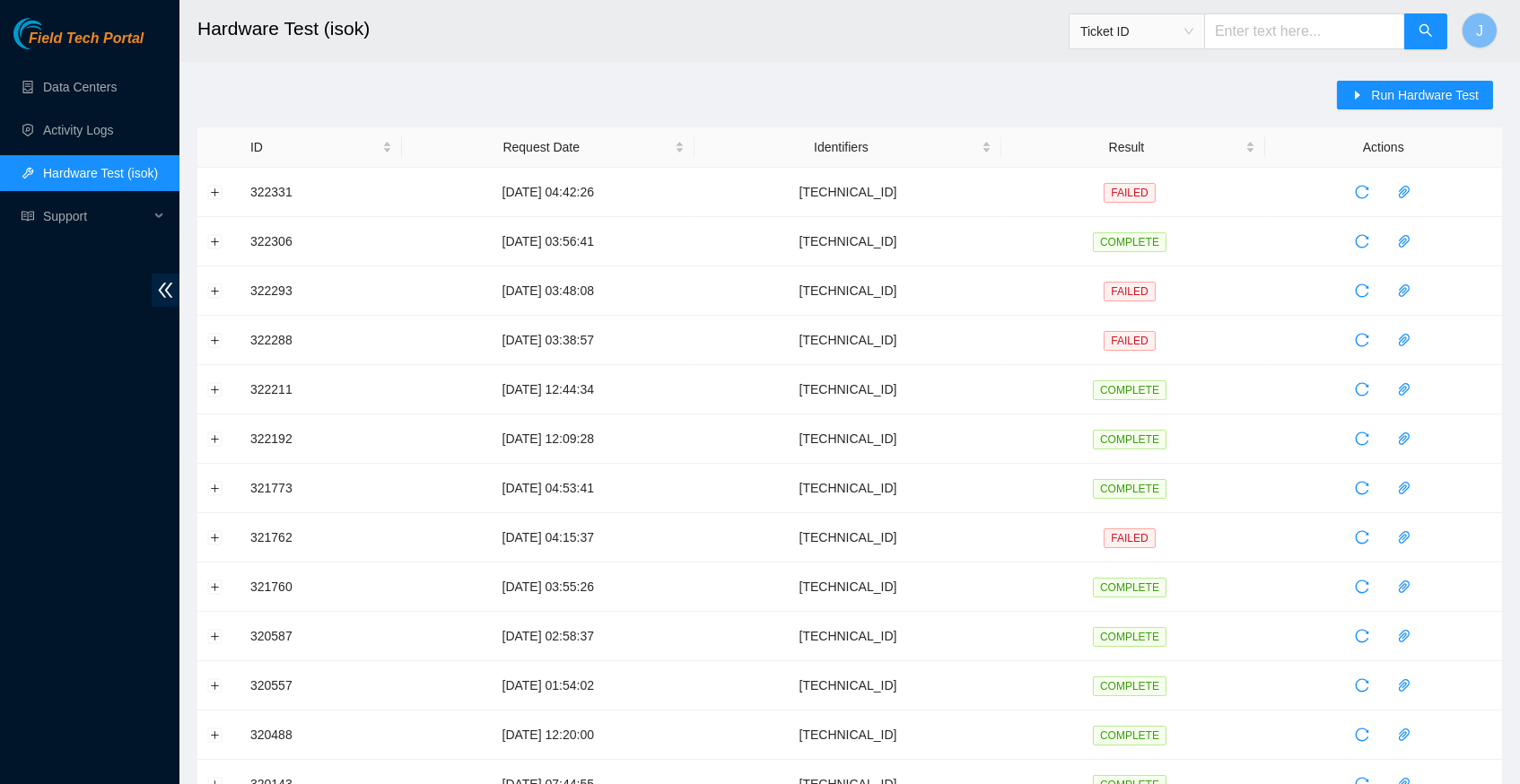
click at [928, 85] on div "Run Hardware Test ID Request Date Identifiers Result Actions 322331 13-08-2025 …" at bounding box center [849, 647] width 1304 height 1131
click at [1377, 94] on span "Run Hardware Test" at bounding box center [1424, 95] width 108 height 20
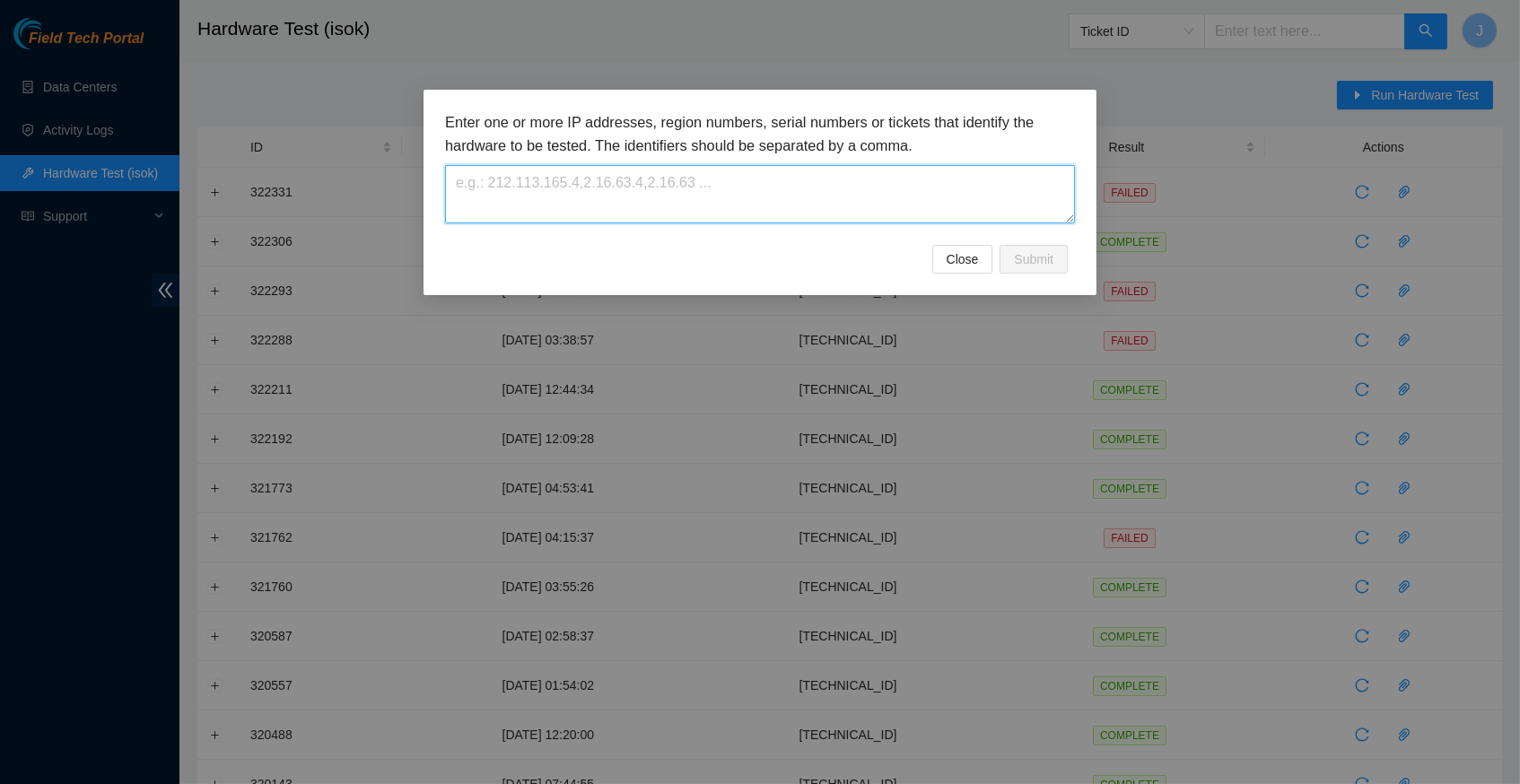
click at [531, 189] on textarea at bounding box center [760, 194] width 630 height 58
paste textarea "23.213.246.230"
type textarea "23.213.246.230"
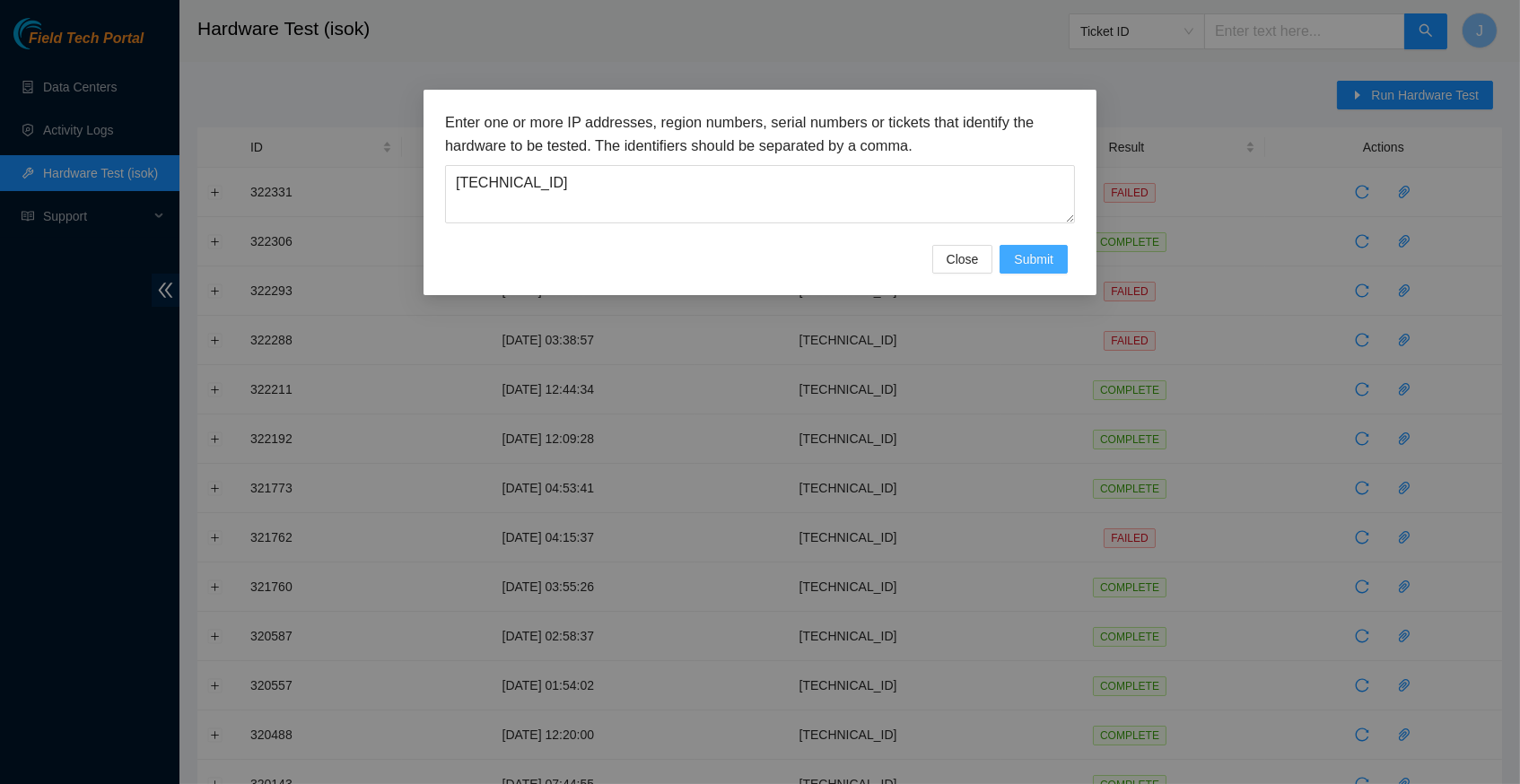
click at [1029, 258] on span "Submit" at bounding box center [1033, 259] width 40 height 20
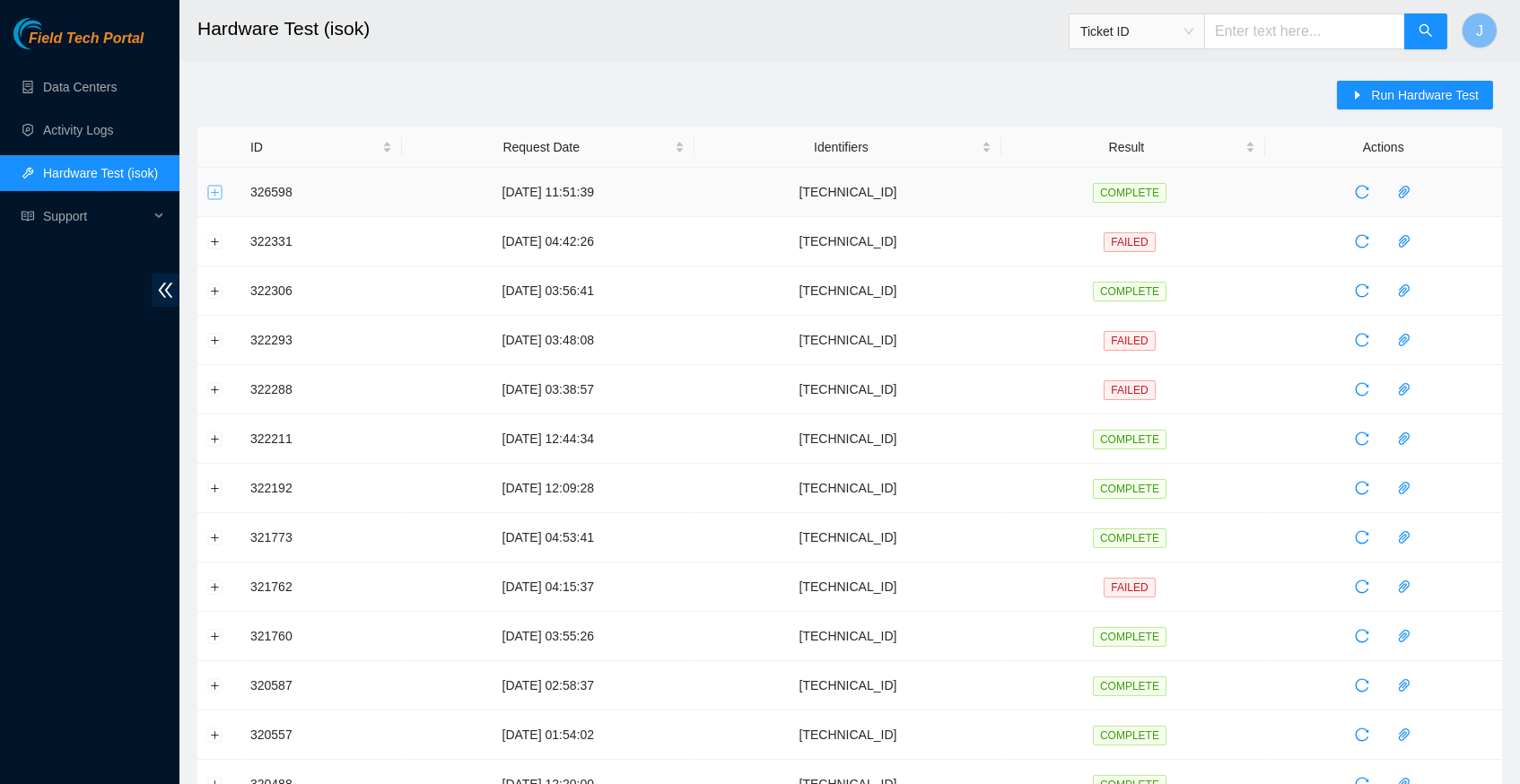
click at [220, 193] on button "Expand row" at bounding box center [215, 192] width 15 height 15
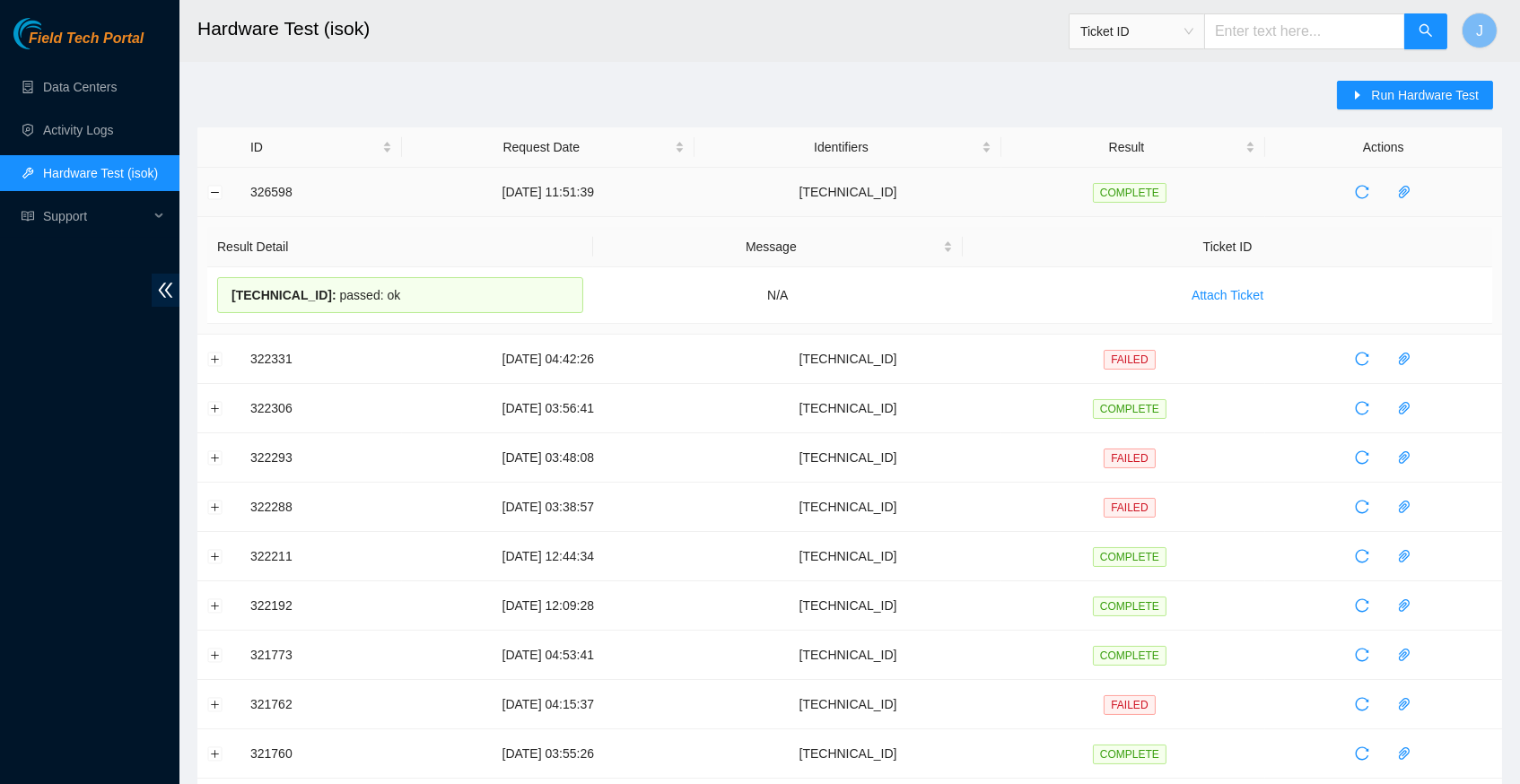
drag, startPoint x: 415, startPoint y: 292, endPoint x: 248, endPoint y: 194, distance: 193.6
click at [248, 194] on tbody "326598 25-08-2025 11:51:39 23.213.246.230 COMPLETE Result Detail Message Ticket…" at bounding box center [849, 720] width 1304 height 1104
copy tbody "326598 25-08-2025 11:51:39 23.213.246.230 COMPLETE Result Detail Message Ticket…"
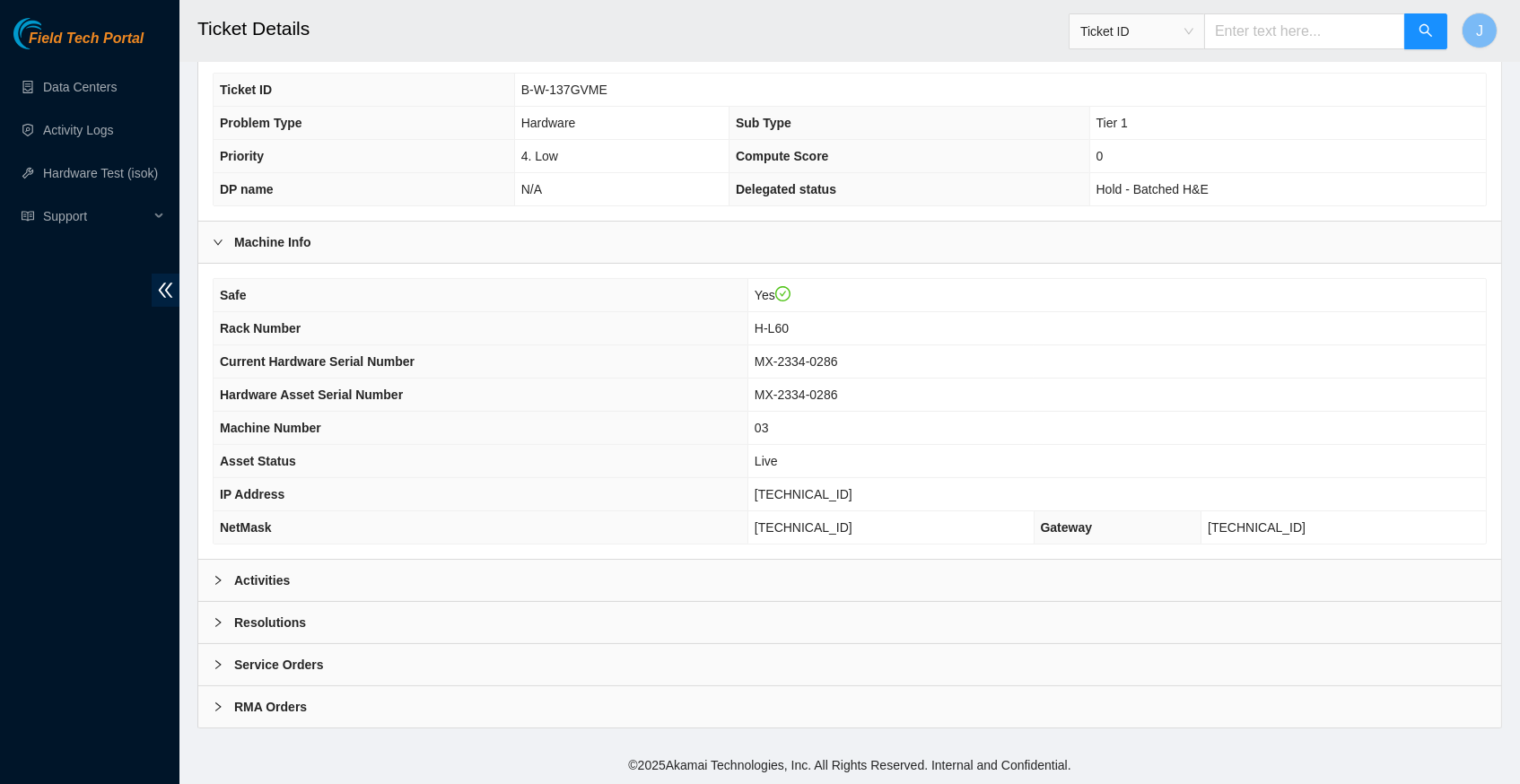
scroll to position [415, 0]
drag, startPoint x: 759, startPoint y: 497, endPoint x: 855, endPoint y: 497, distance: 96.0
click at [852, 497] on span "[TECHNICAL_ID]" at bounding box center [803, 494] width 98 height 15
copy span "[TECHNICAL_ID]"
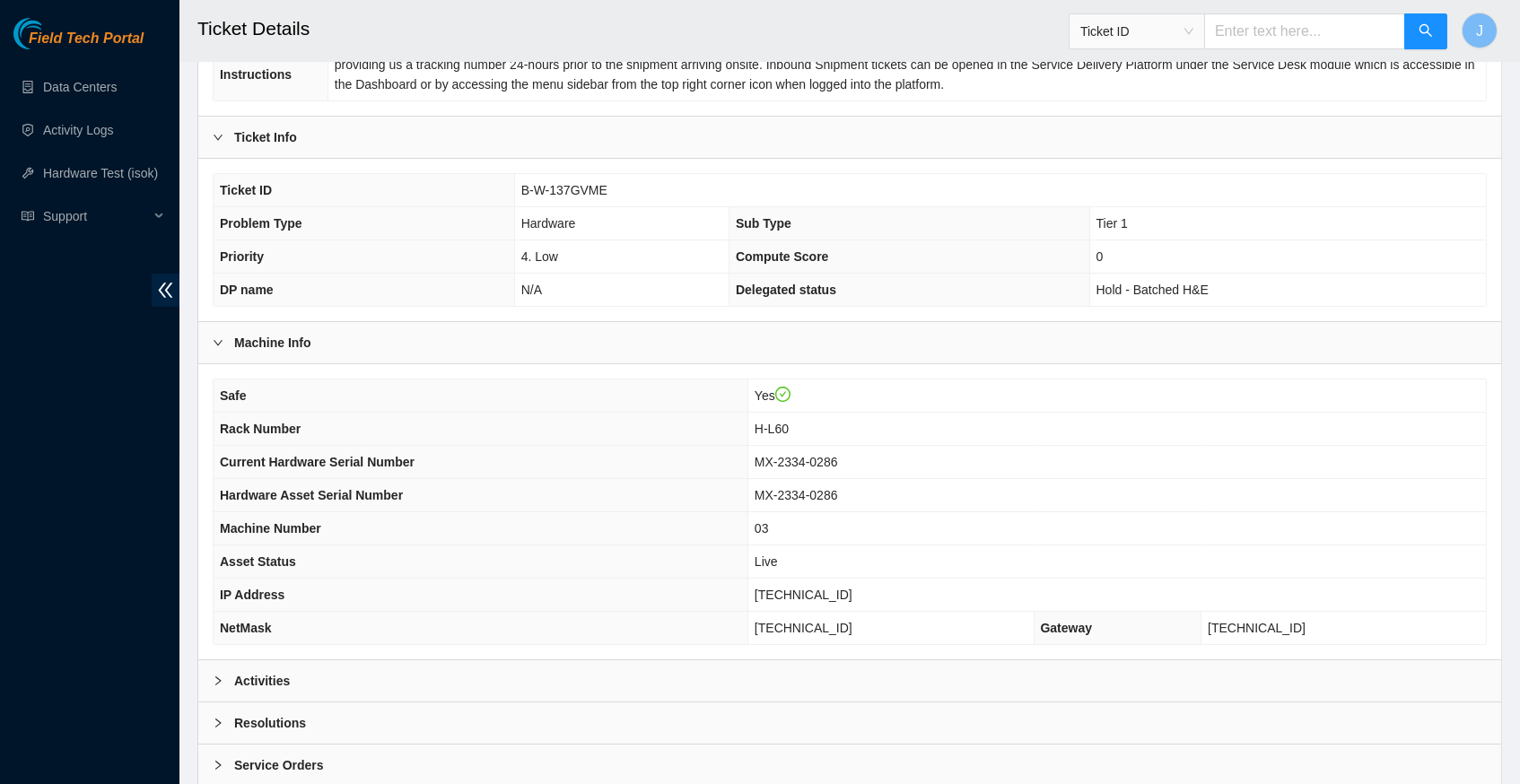
scroll to position [343, 0]
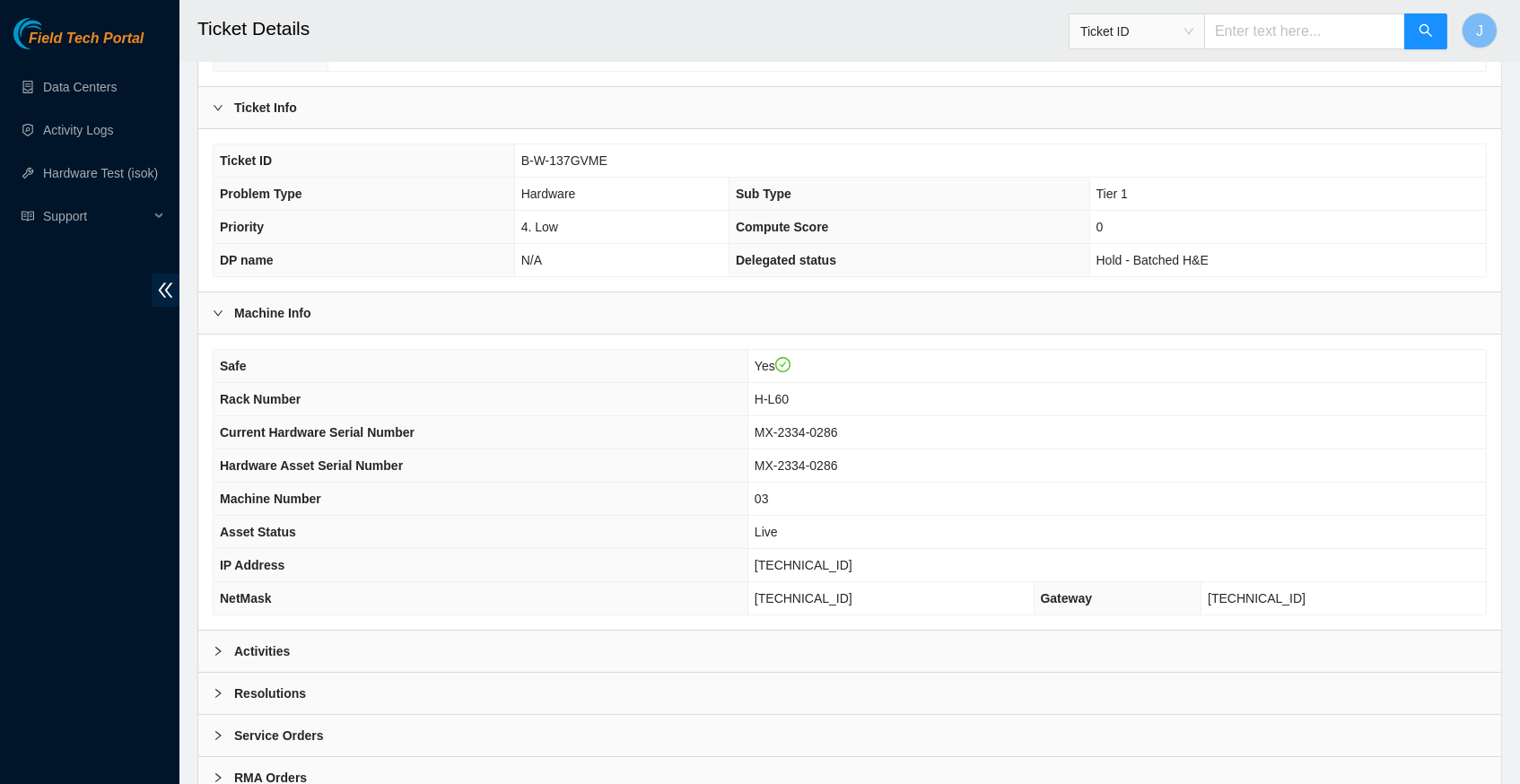
click at [217, 653] on icon "right" at bounding box center [218, 651] width 11 height 11
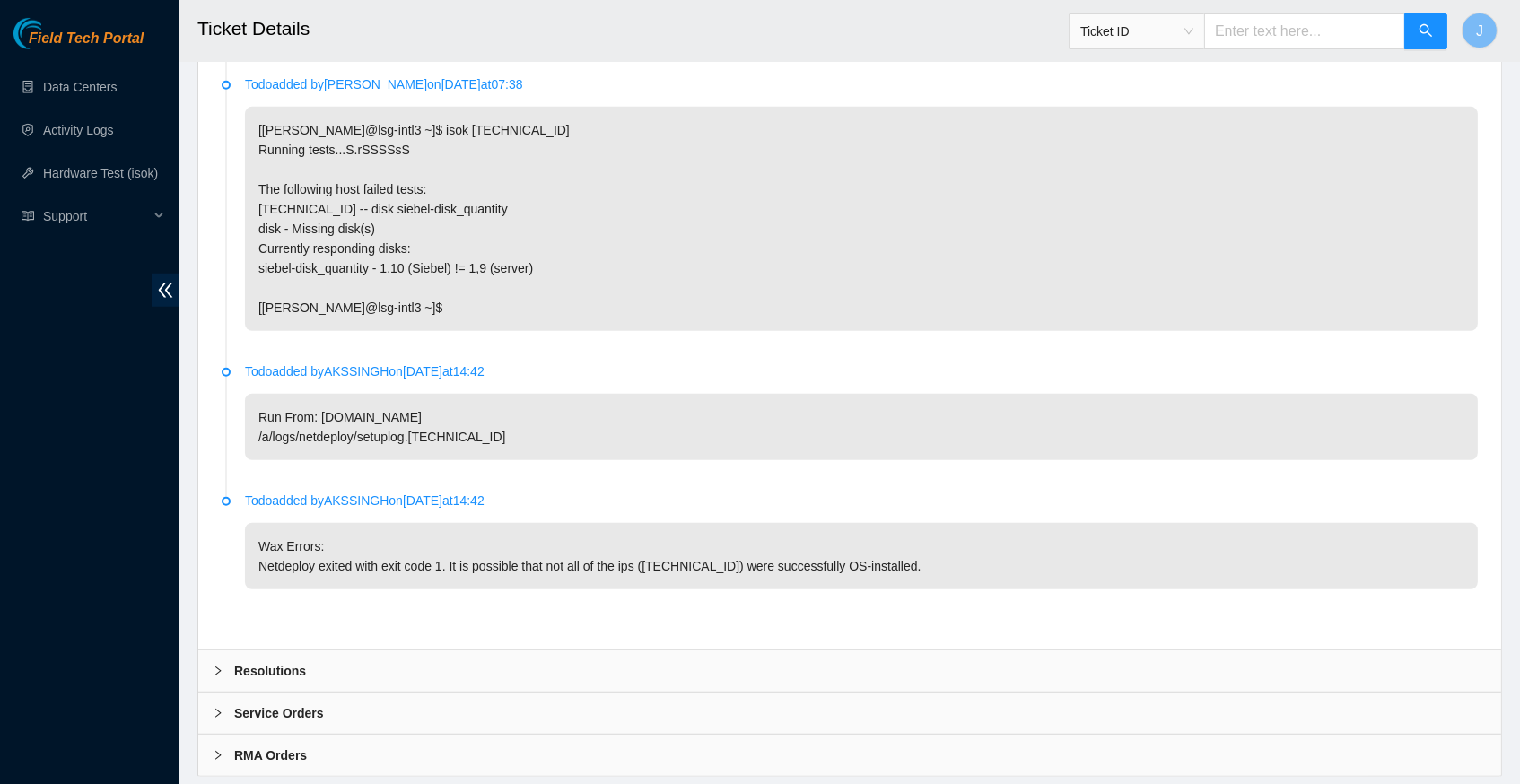
scroll to position [2616, 0]
click at [218, 666] on icon "right" at bounding box center [218, 671] width 11 height 11
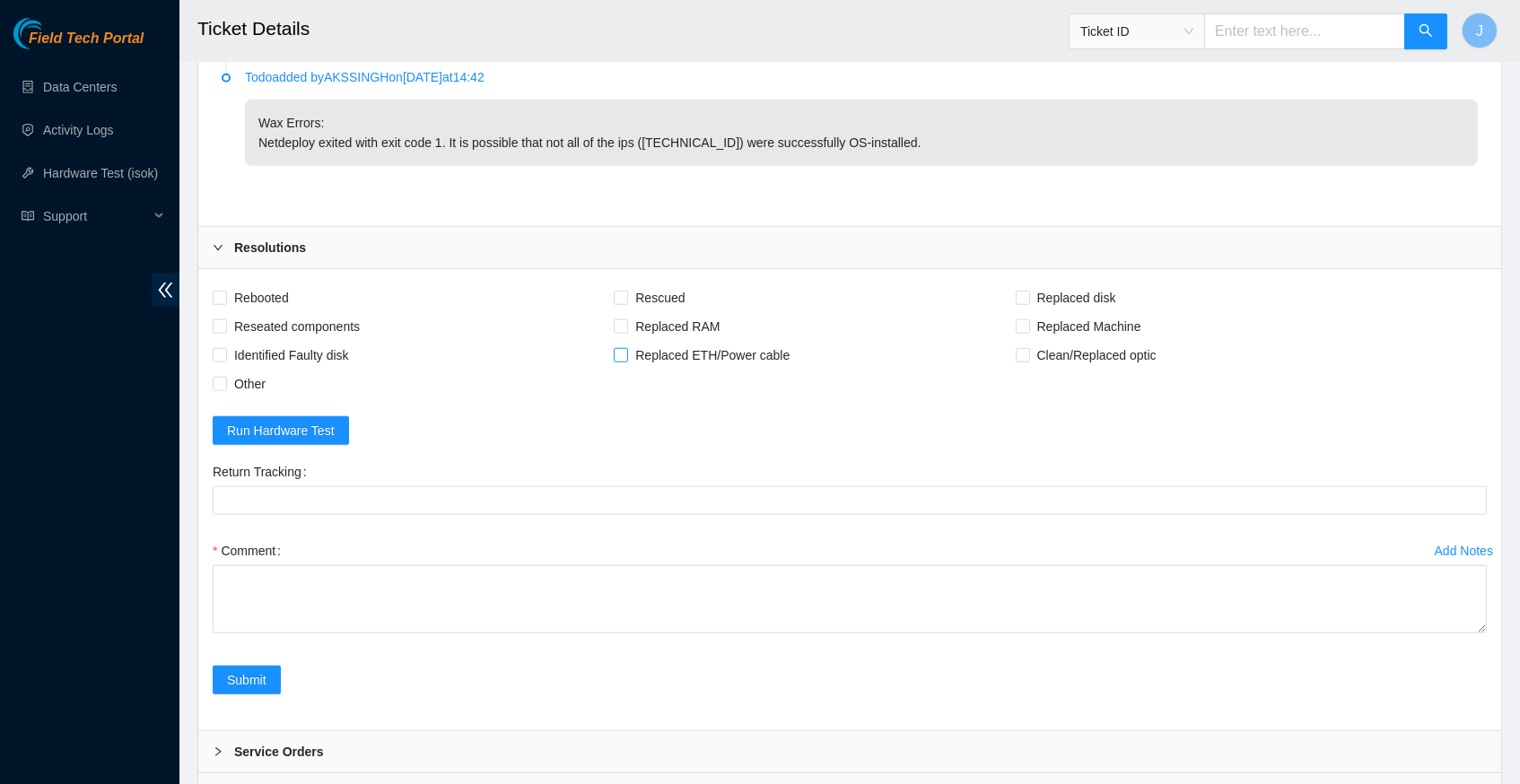
scroll to position [3040, 0]
click at [215, 291] on input "Rebooted" at bounding box center [219, 297] width 13 height 13
checkbox input "true"
click at [626, 291] on input "Rescued" at bounding box center [620, 297] width 13 height 13
checkbox input "true"
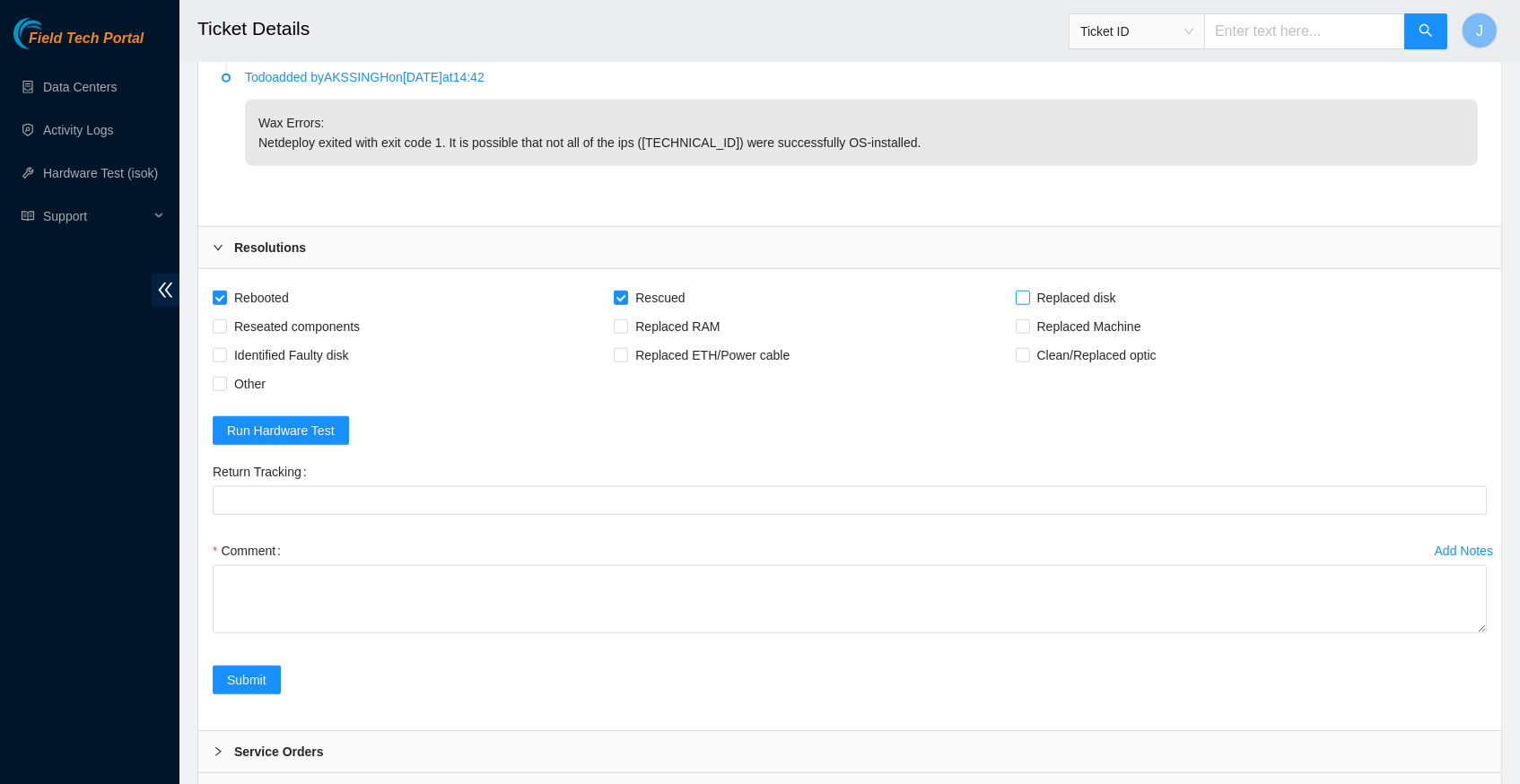
click at [1028, 291] on input "Replaced disk" at bounding box center [1022, 297] width 13 height 13
checkbox input "true"
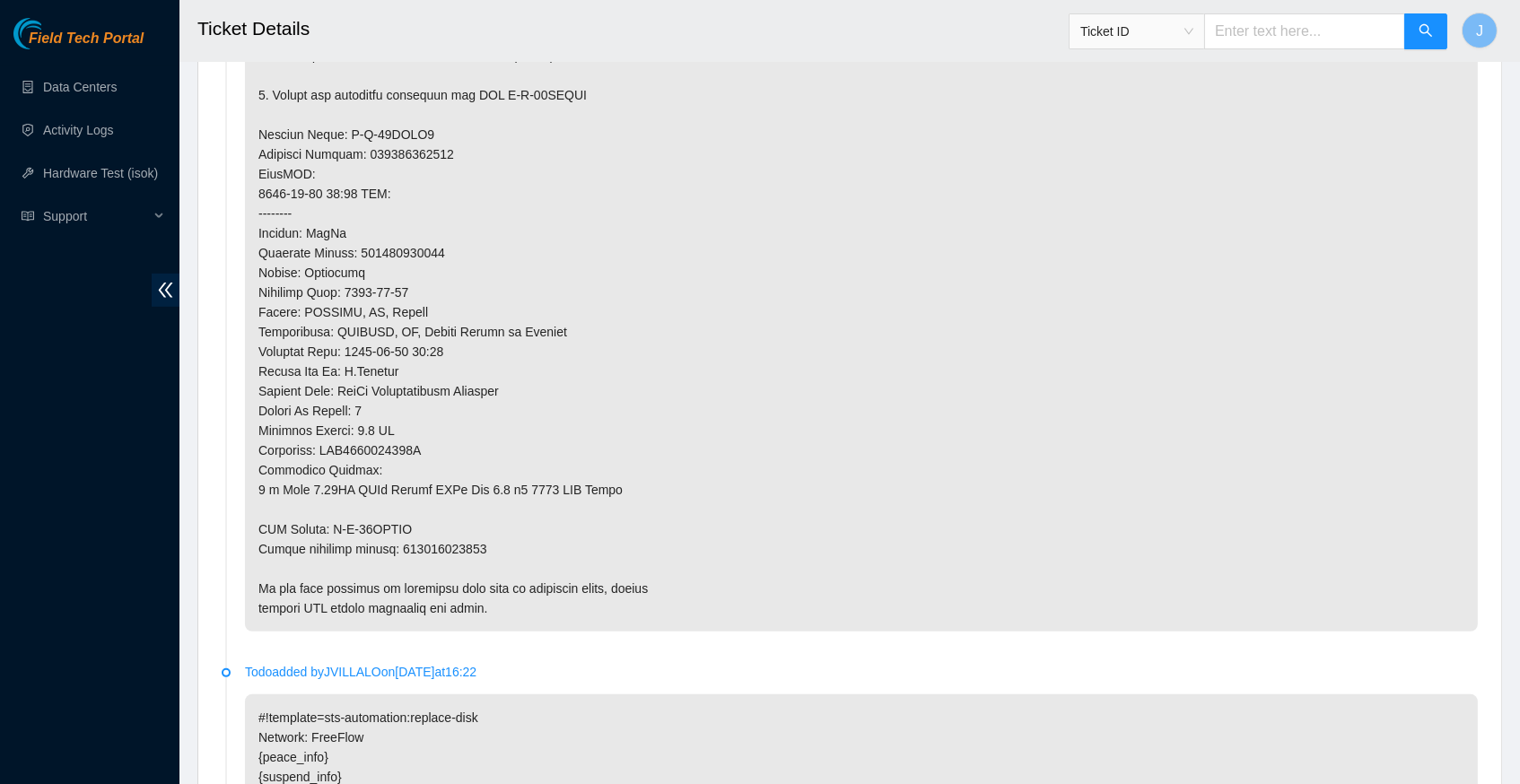
scroll to position [1387, 0]
click at [435, 517] on p at bounding box center [861, 153] width 1232 height 954
copy p "883004849452"
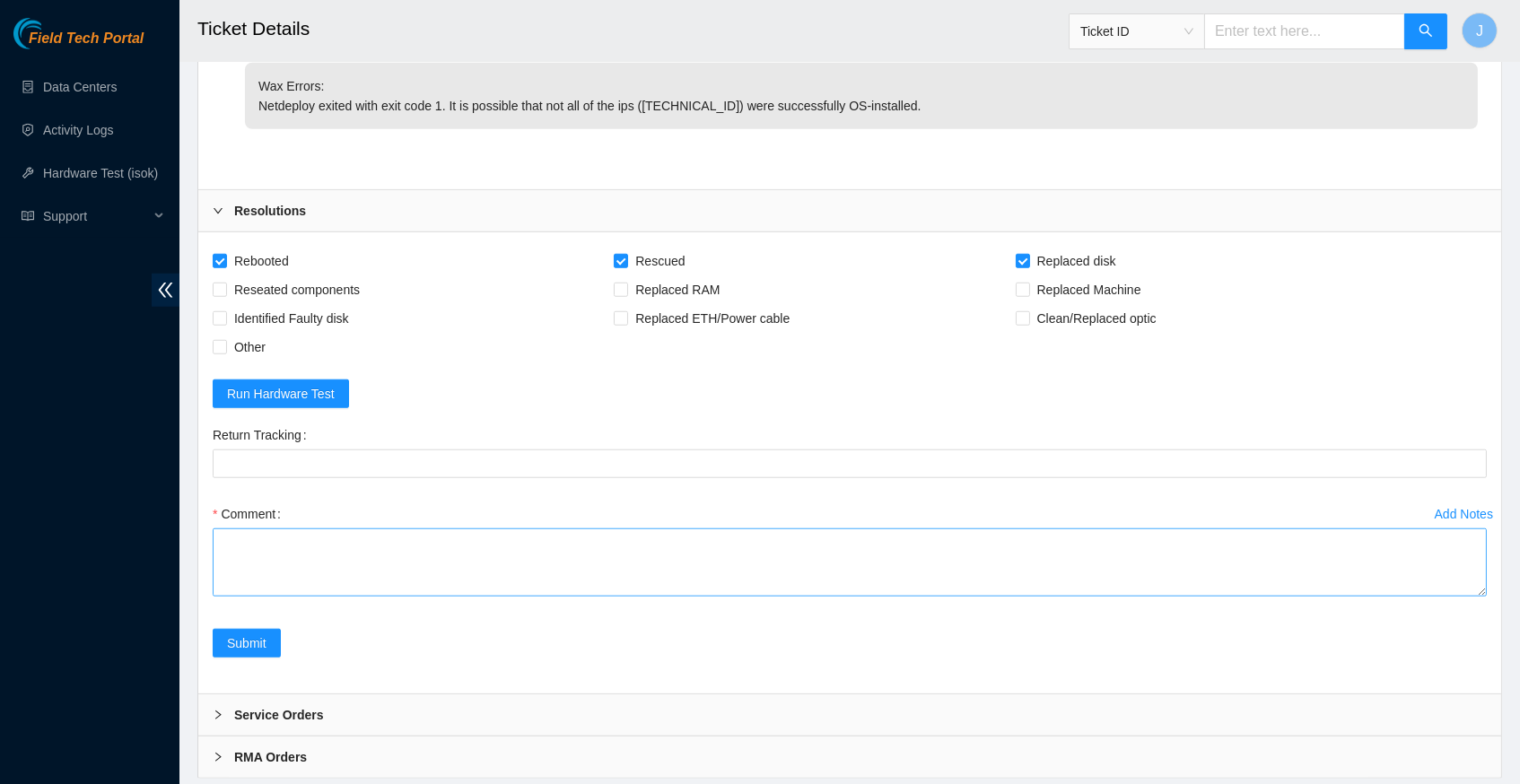
scroll to position [3077, 0]
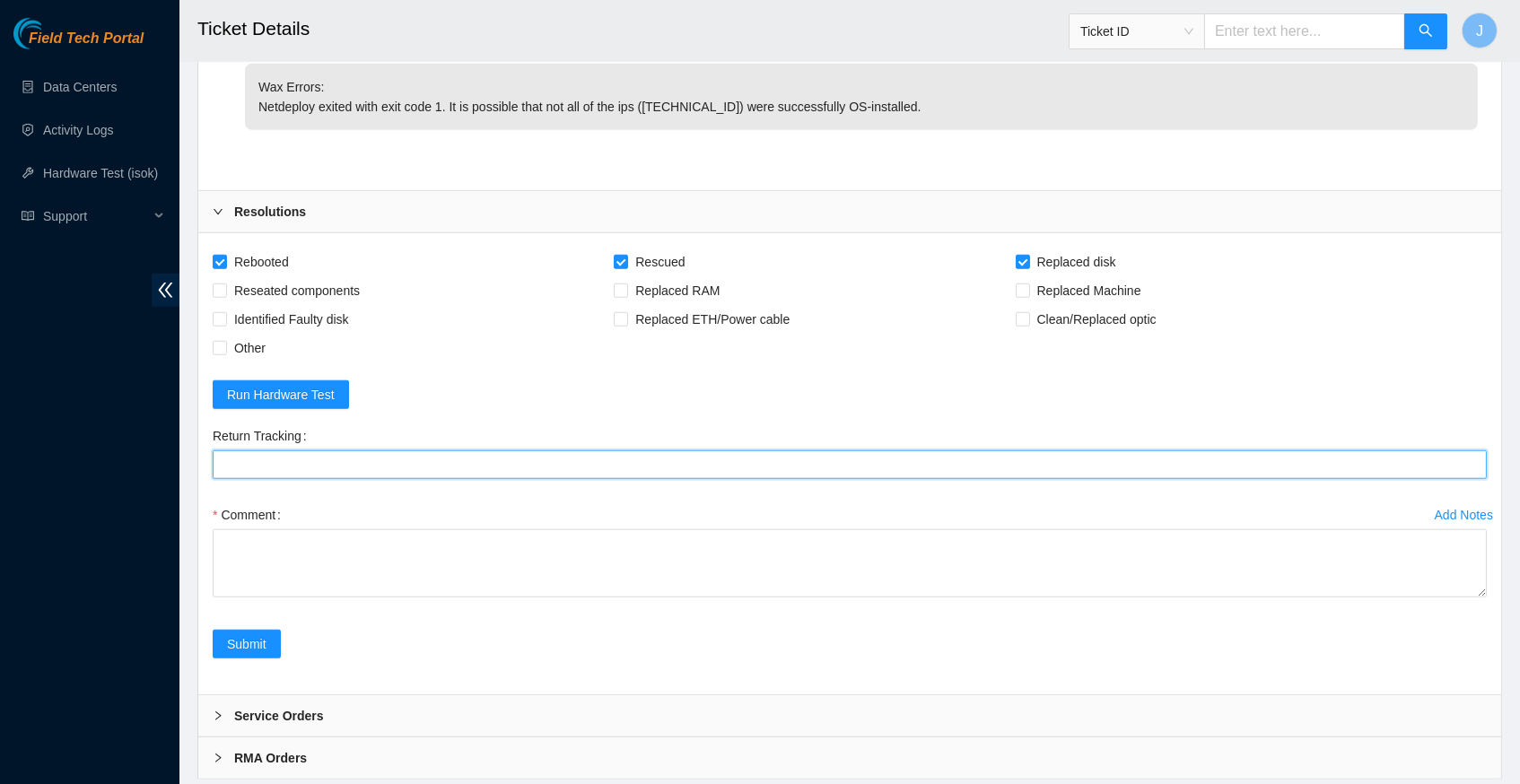
click at [358, 450] on Tracking "Return Tracking" at bounding box center [849, 464] width 1274 height 29
paste Tracking "883004849452"
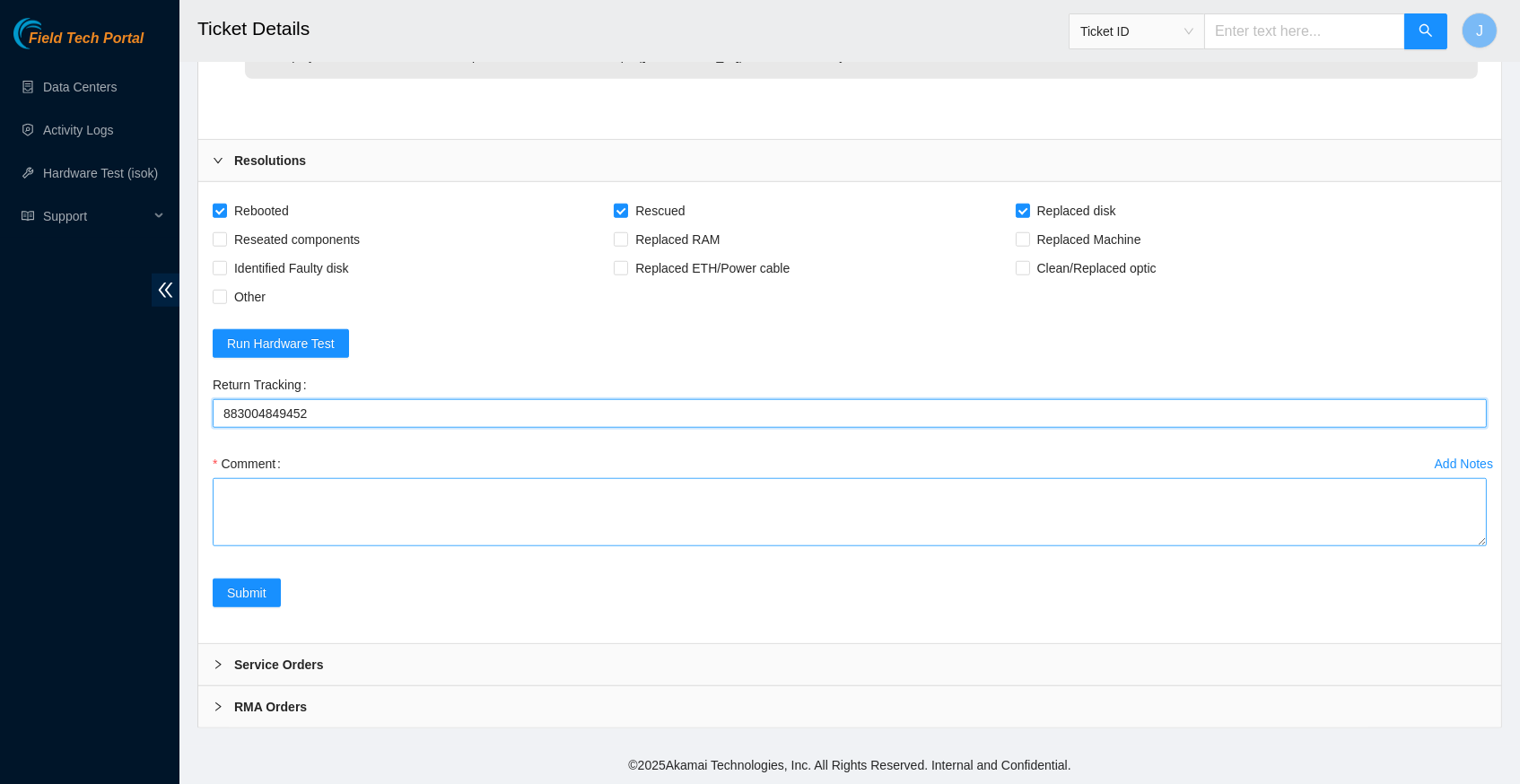
scroll to position [3346, 0]
type Tracking "883004849452"
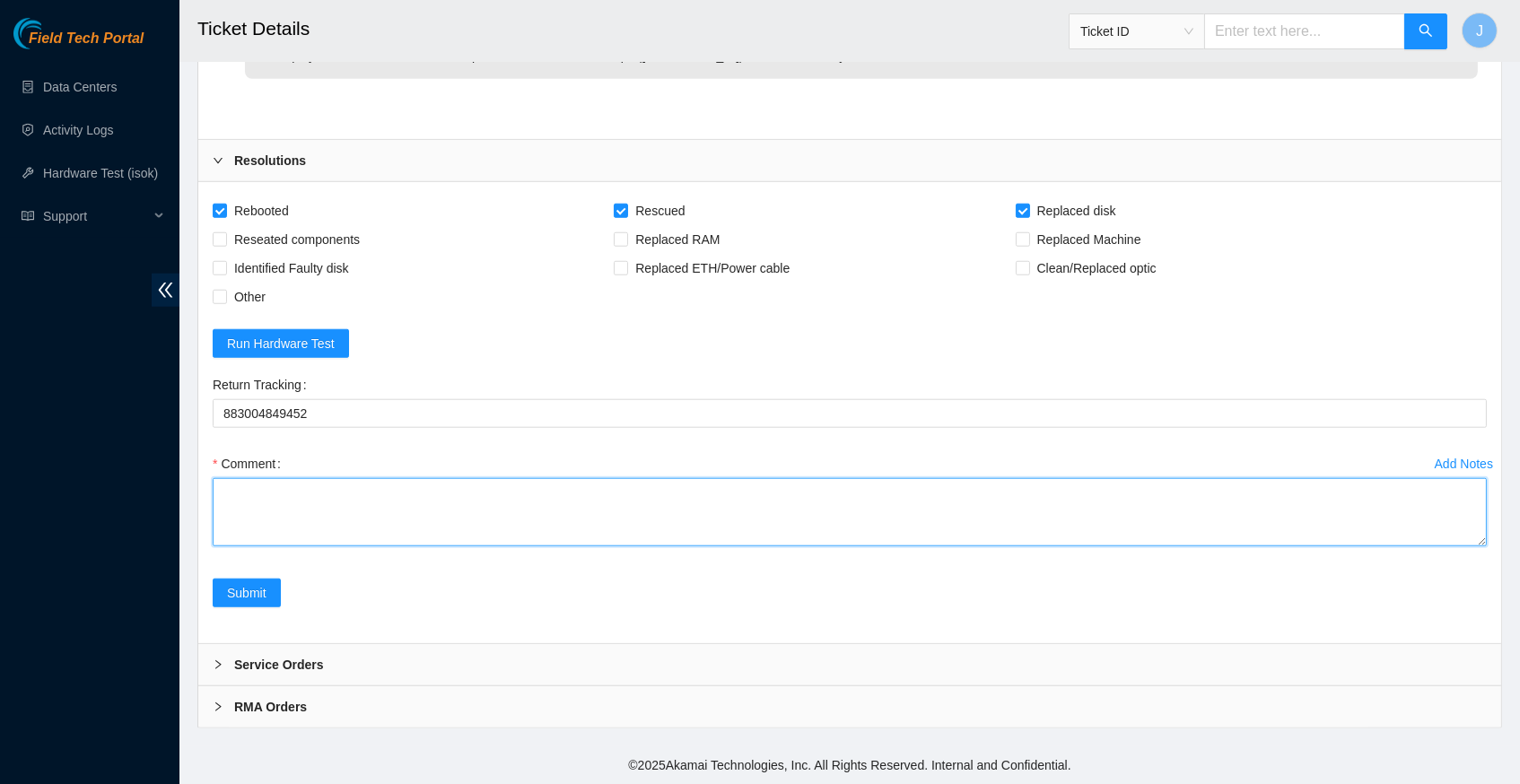
click at [396, 479] on textarea "Comment" at bounding box center [849, 512] width 1274 height 68
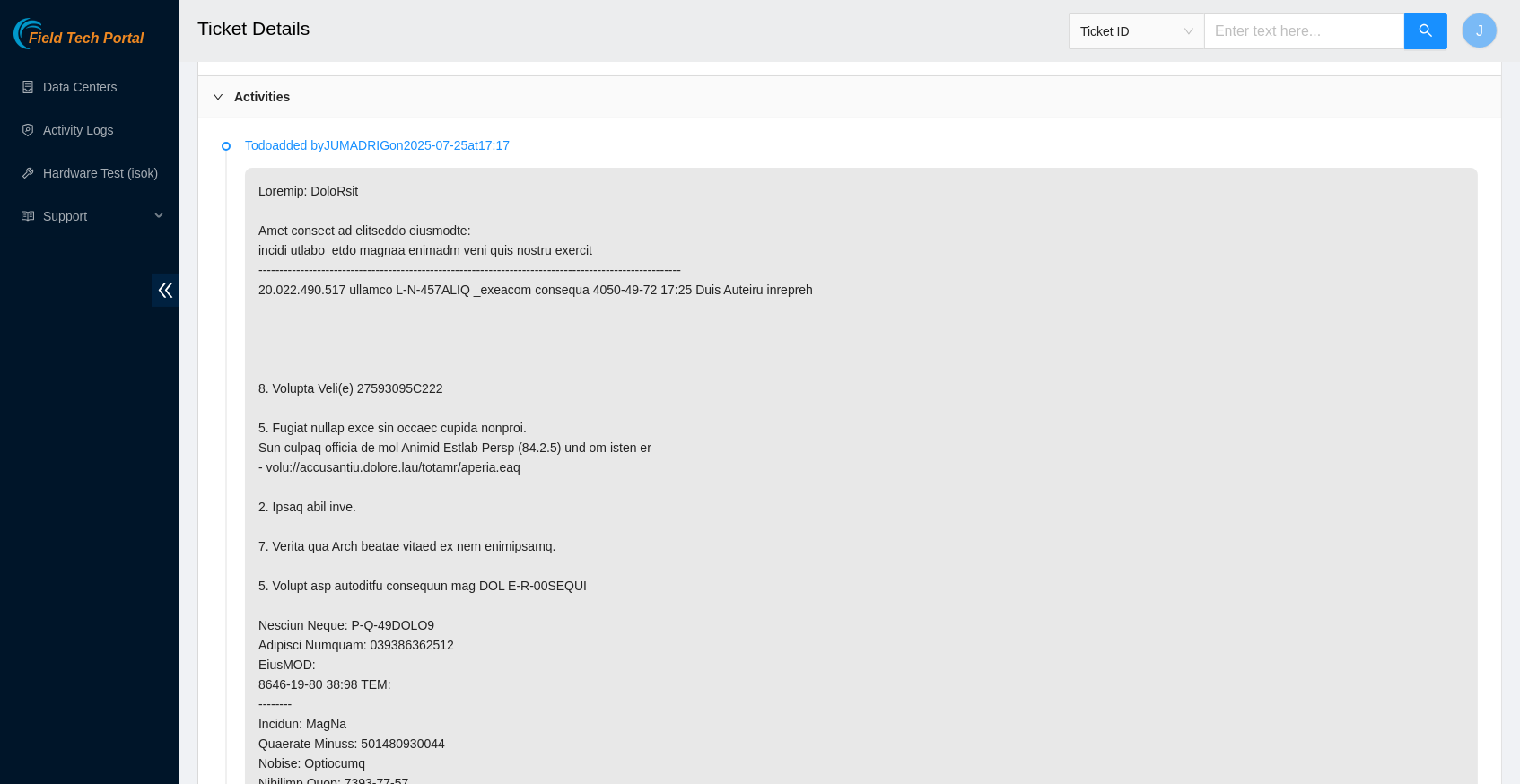
scroll to position [915, 0]
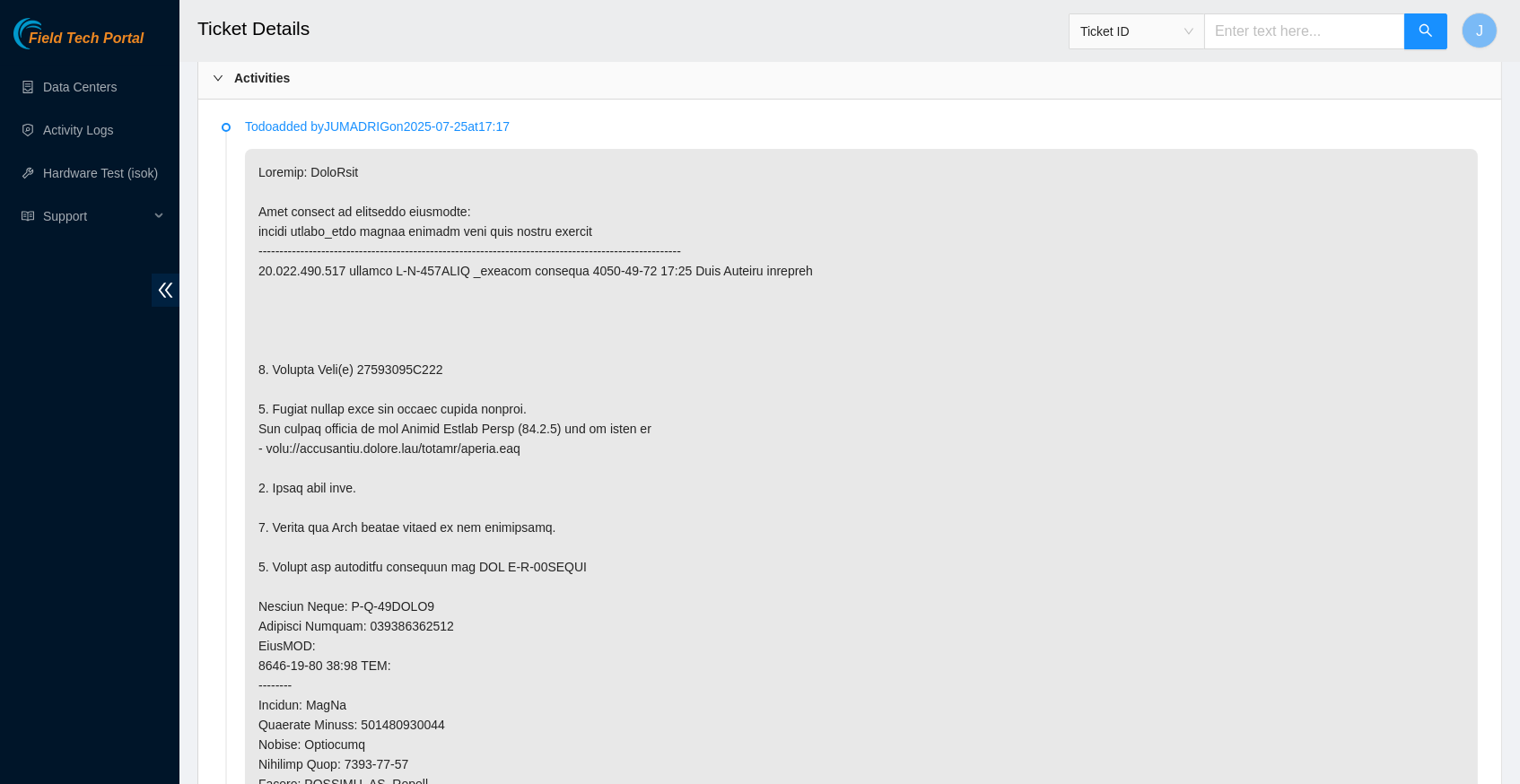
click at [402, 366] on p at bounding box center [861, 626] width 1232 height 954
copy p "22213856C782"
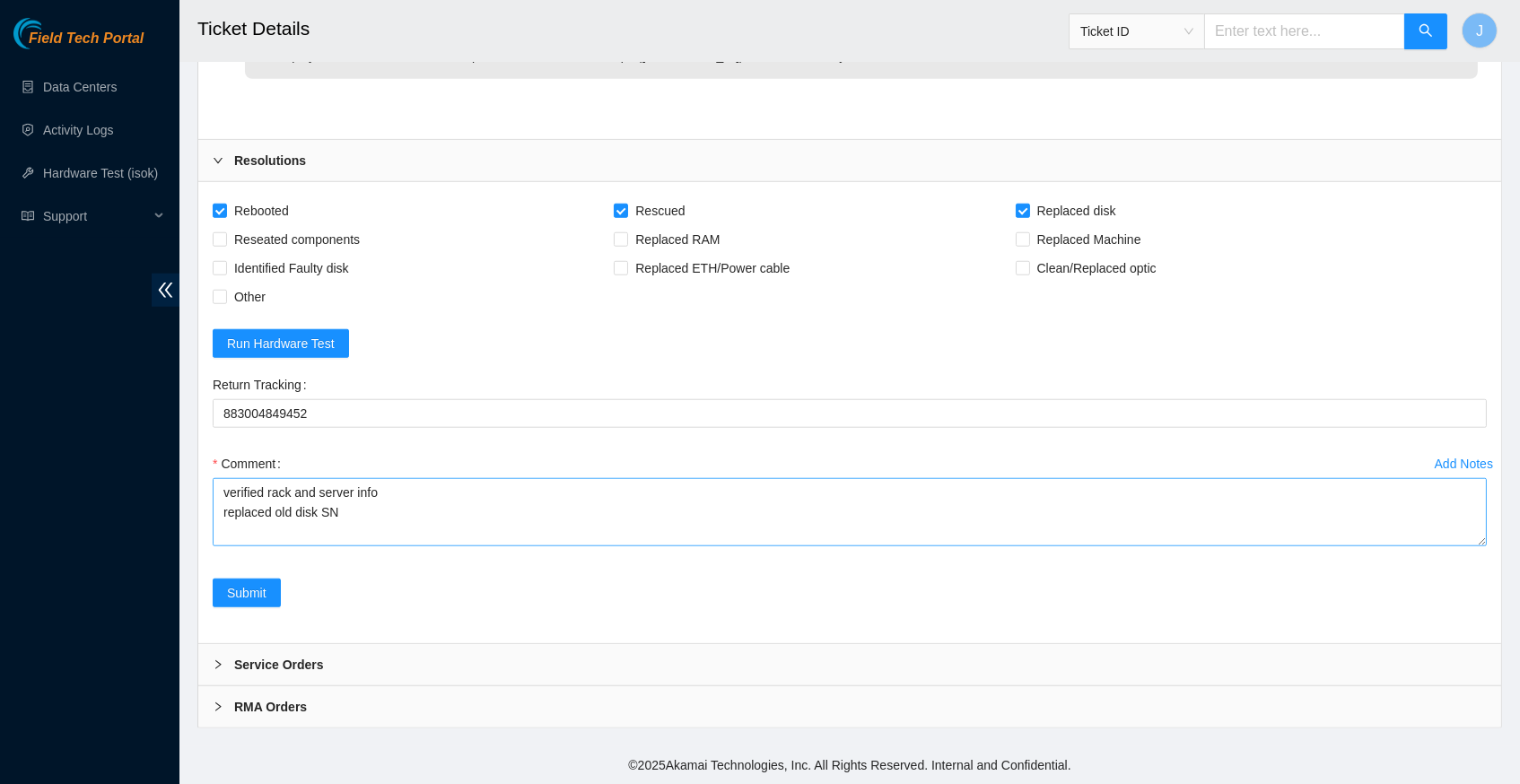
scroll to position [3375, 0]
click at [381, 479] on textarea "verified rack and server info replaced old disk SN" at bounding box center [849, 512] width 1274 height 68
paste textarea "22213856C782"
paste textarea "222748E0F1FE"
click at [240, 479] on textarea "verified rack and server info replaced old disk SN 22213856C782 with new disk S…" at bounding box center [849, 512] width 1274 height 68
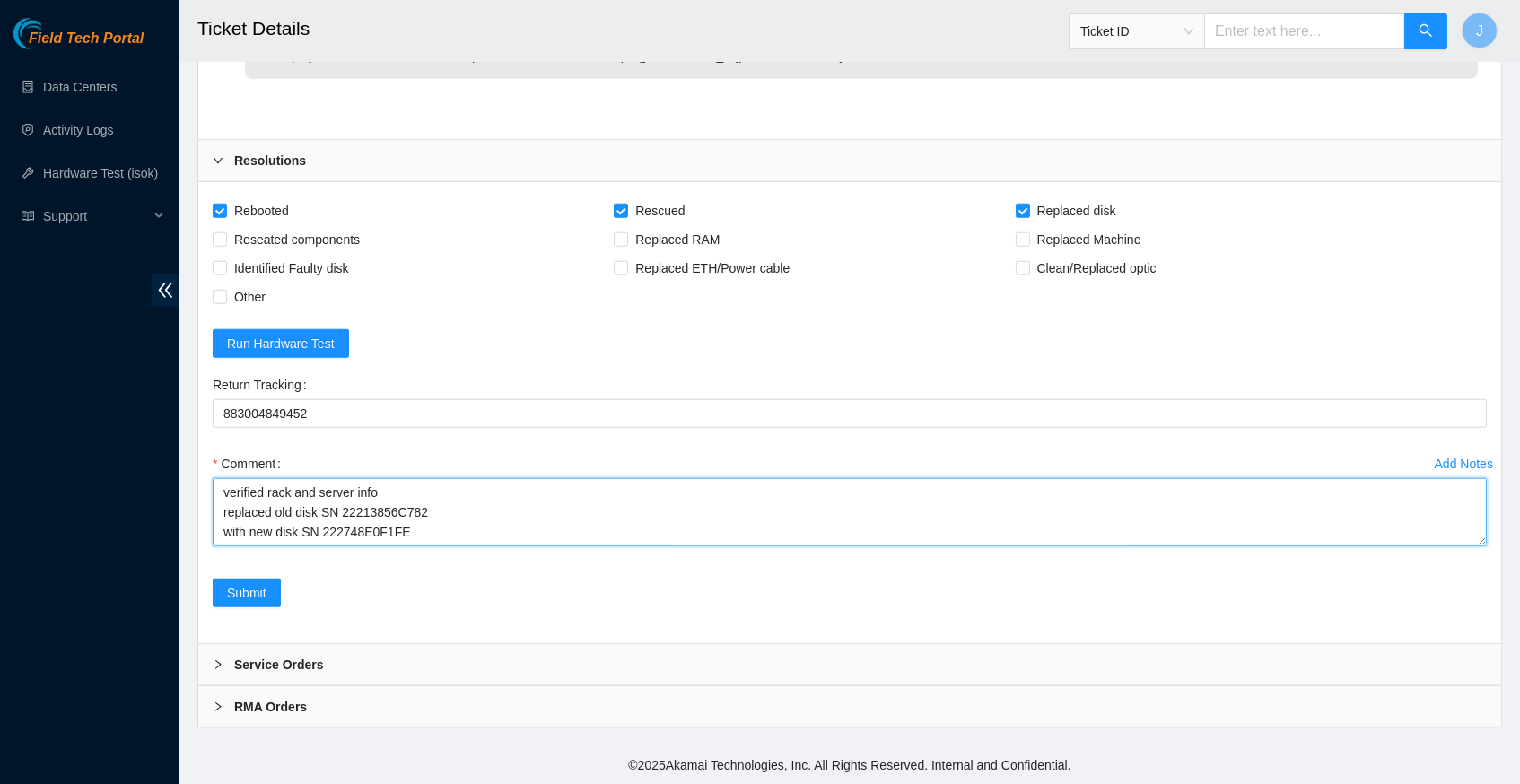
paste textarea "326598 25-08-2025 11:51:39 23.213.246.230 COMPLETE Result Detail Message Ticket…"
drag, startPoint x: 411, startPoint y: 444, endPoint x: 195, endPoint y: 199, distance: 326.6
click at [462, 487] on textarea "verified rack and server info replaced old disk SN 22213856C782 with new disk S…" at bounding box center [849, 512] width 1274 height 68
type textarea "verified rack and server info replaced old disk SN 22213856C782 with new disk S…"
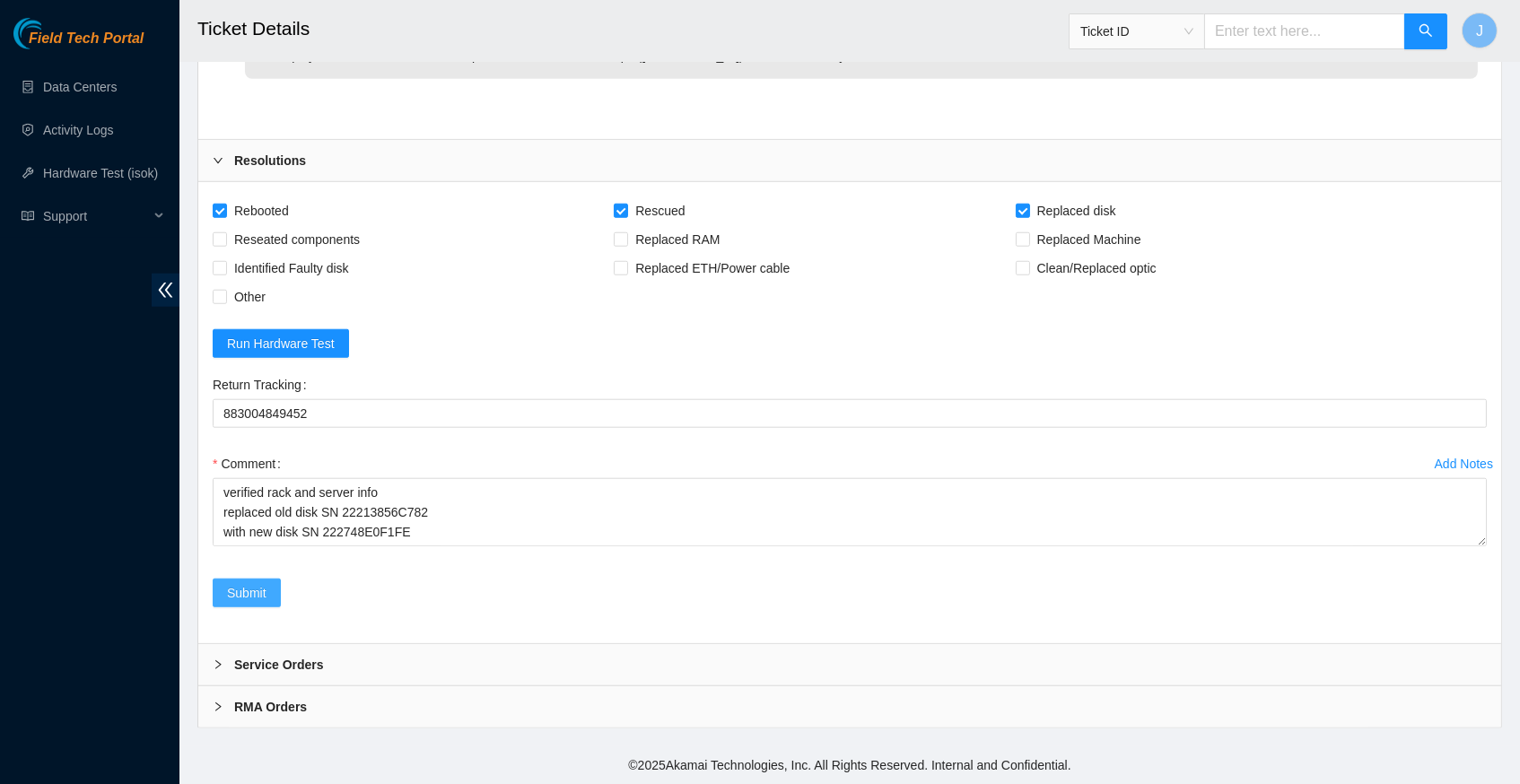
click at [252, 589] on span "Submit" at bounding box center [247, 593] width 40 height 20
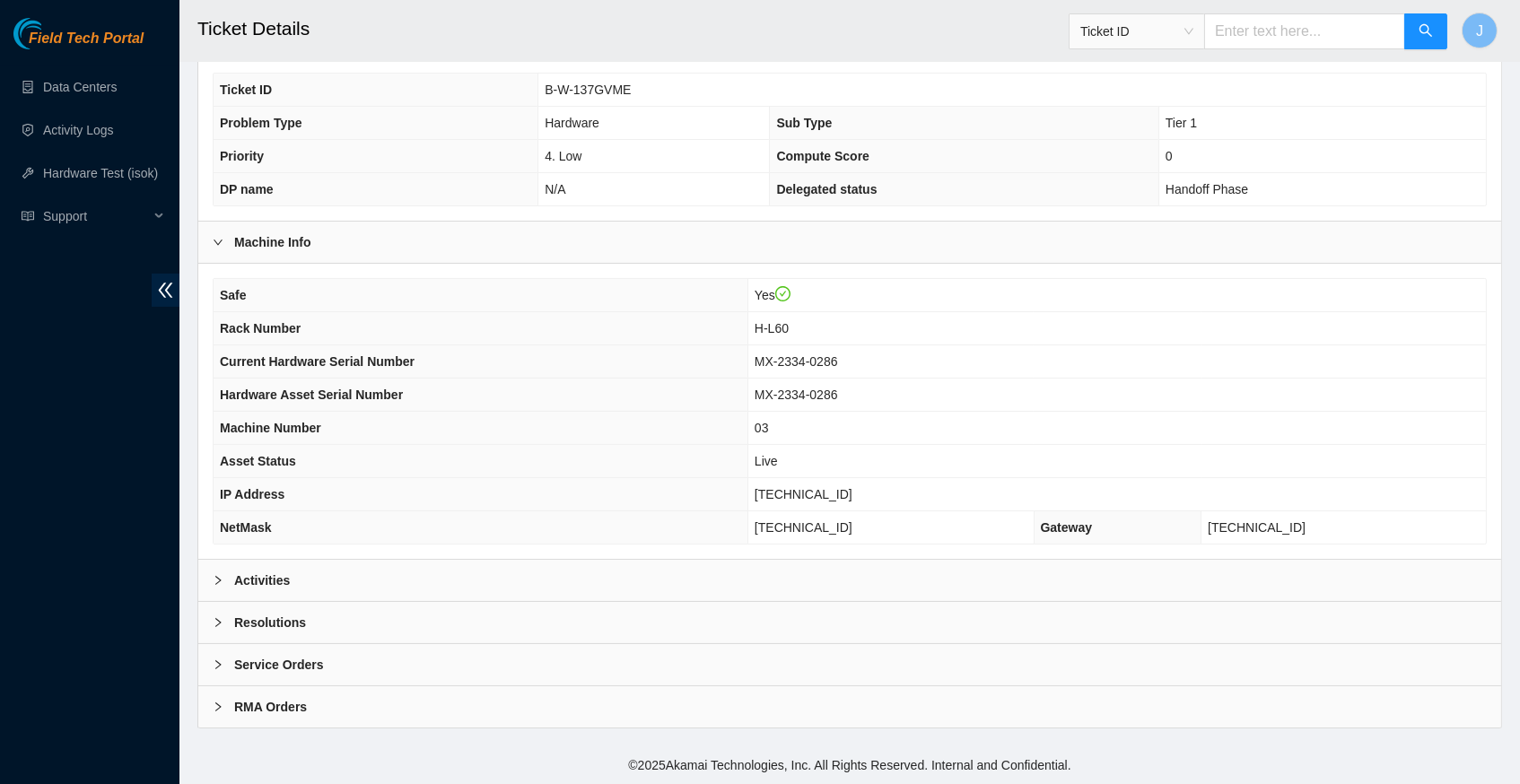
scroll to position [415, 0]
click at [217, 576] on icon "right" at bounding box center [218, 579] width 11 height 11
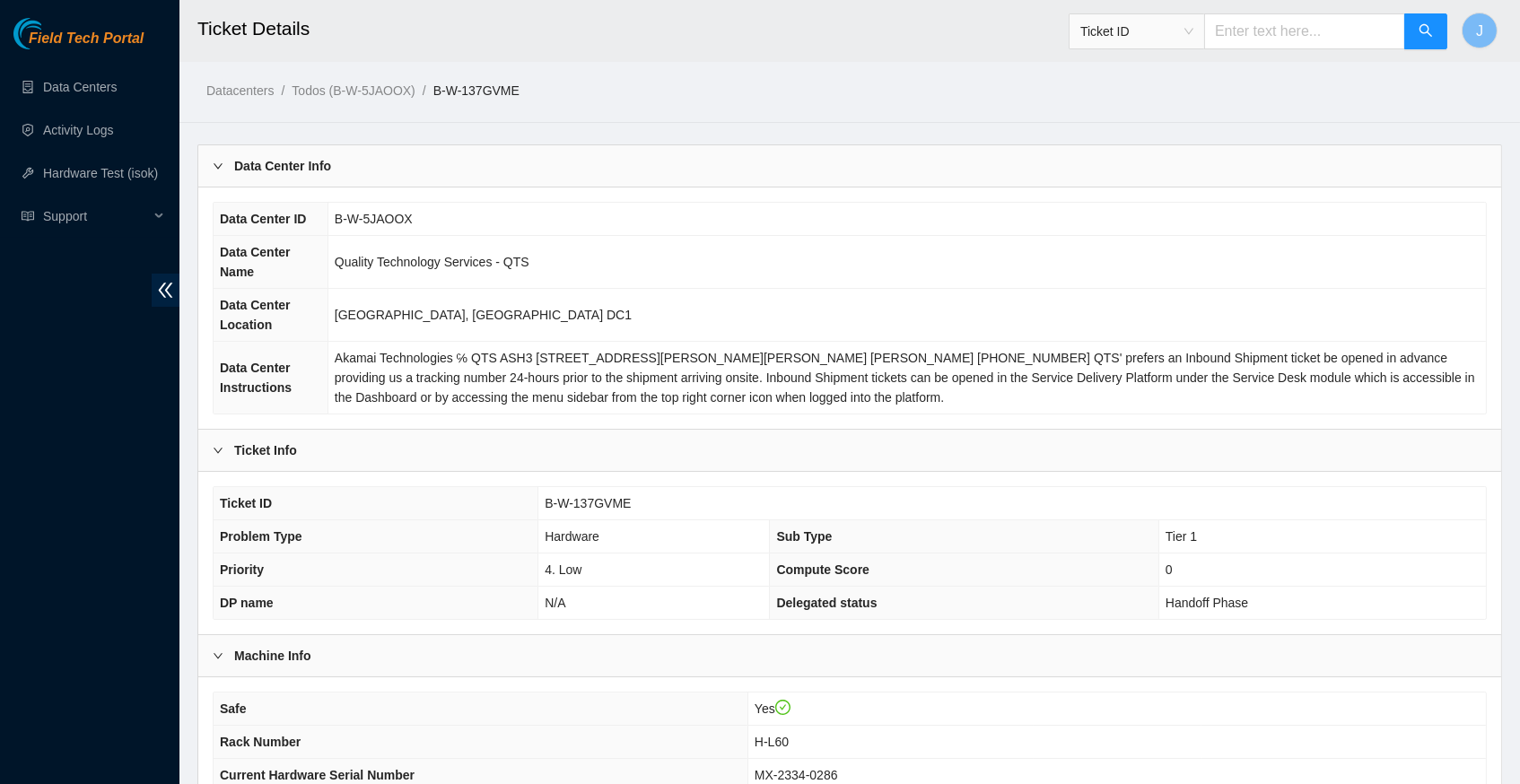
scroll to position [0, 0]
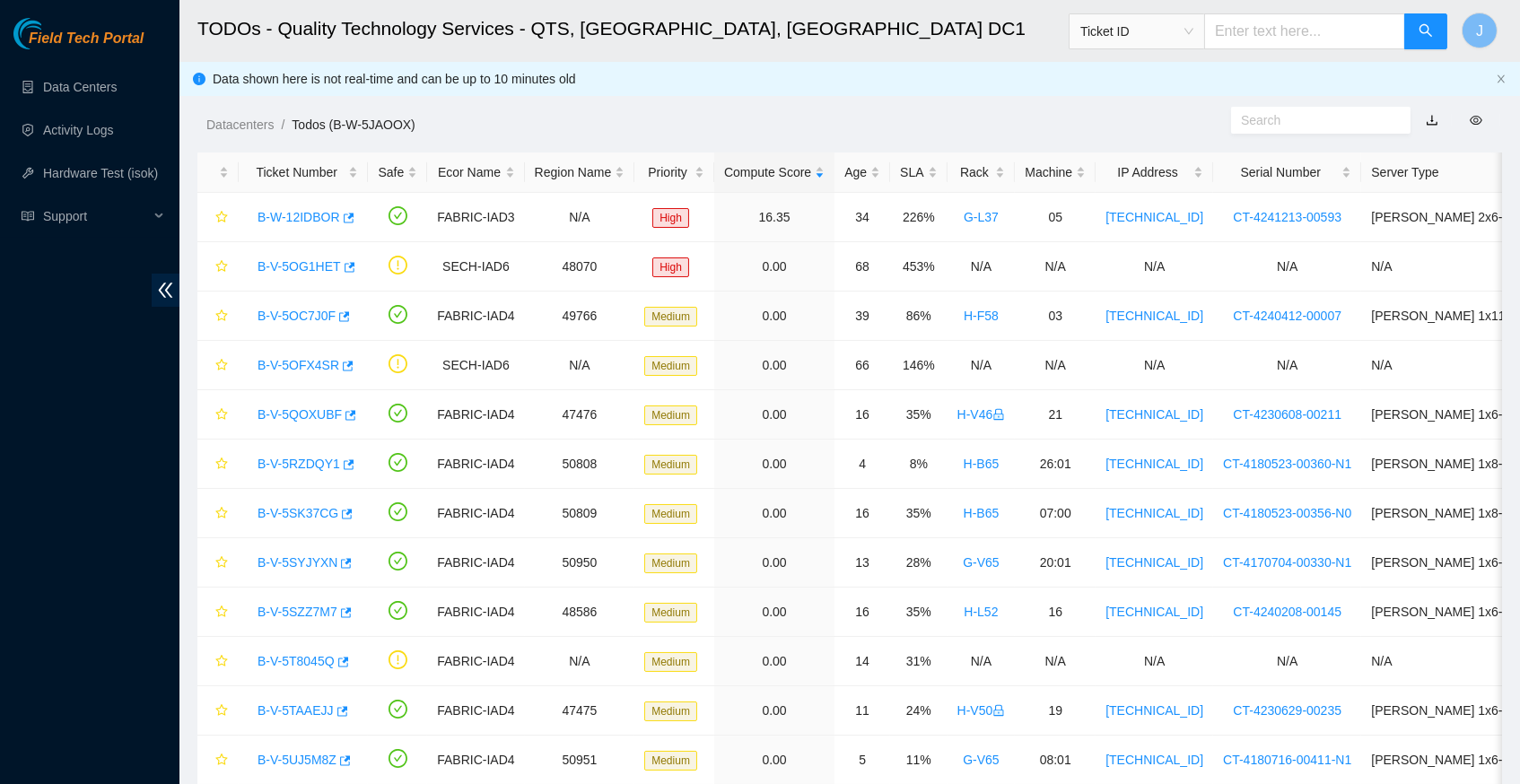
click at [799, 99] on div "Datacenters / Todos (B-W-5JAOOX) /" at bounding box center [681, 84] width 1006 height 101
click at [89, 94] on link "Data Centers" at bounding box center [80, 87] width 73 height 15
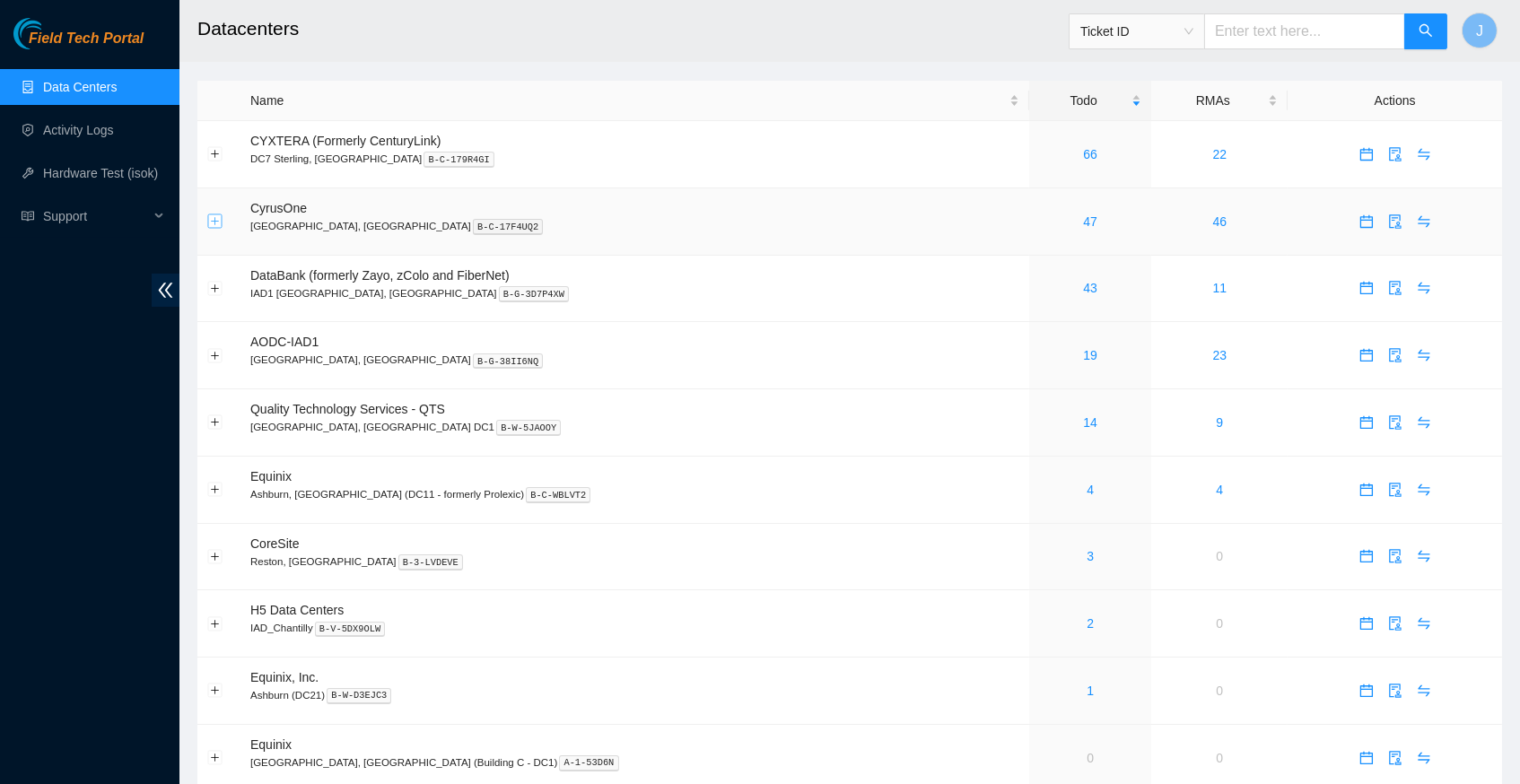
click at [215, 215] on button "Expand row" at bounding box center [215, 221] width 15 height 15
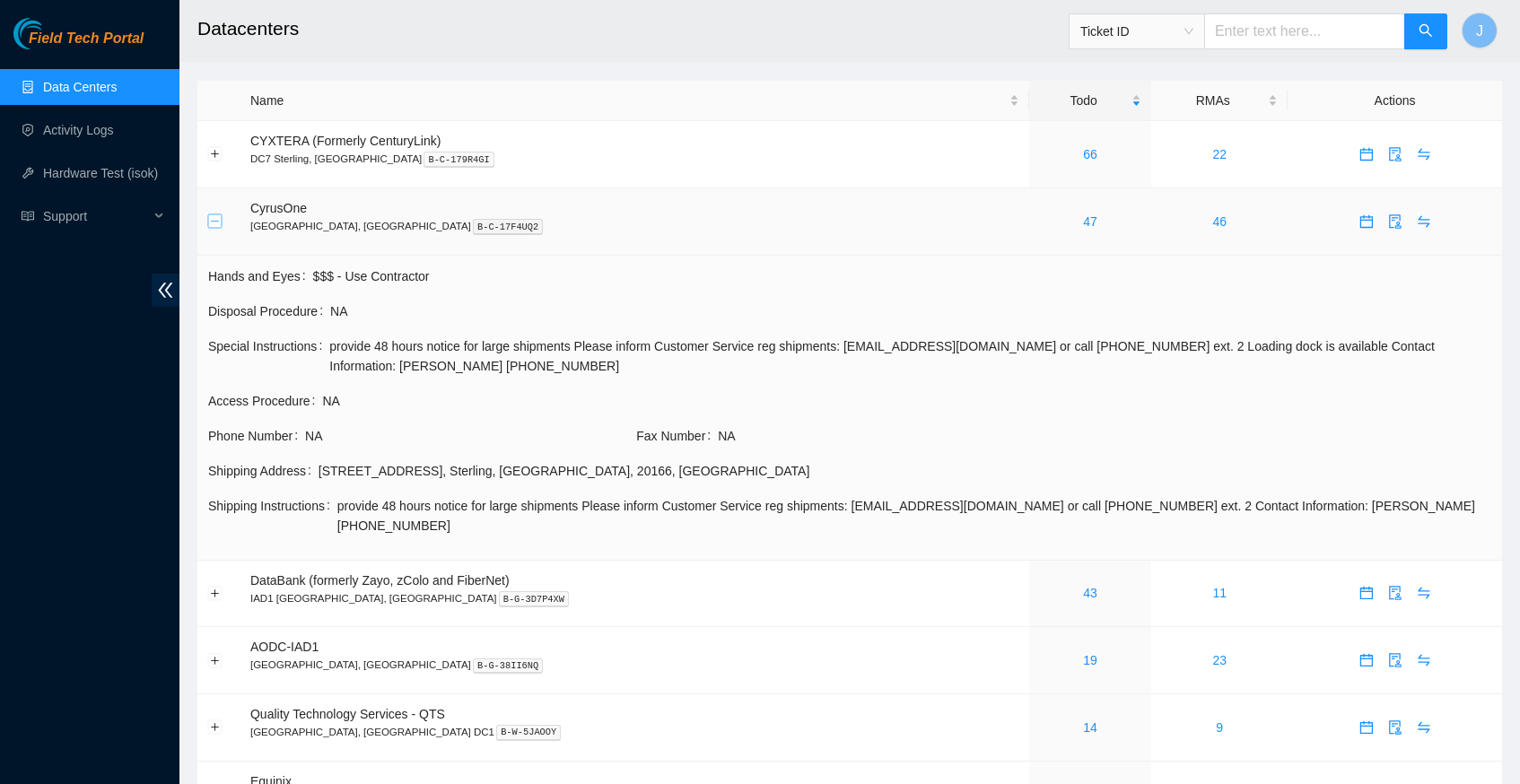
click at [213, 221] on button "Collapse row" at bounding box center [215, 221] width 15 height 15
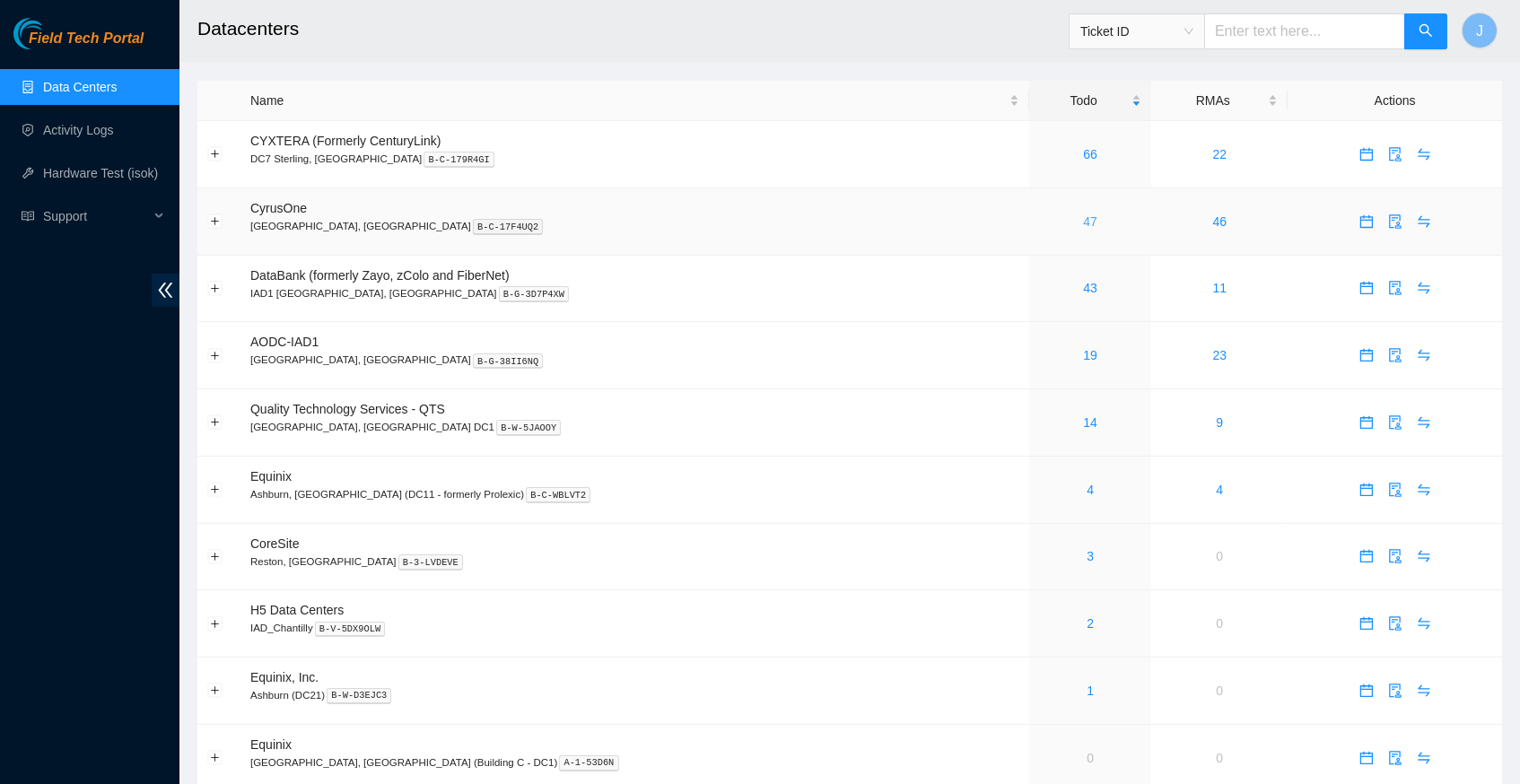
click at [1083, 217] on link "47" at bounding box center [1090, 221] width 15 height 15
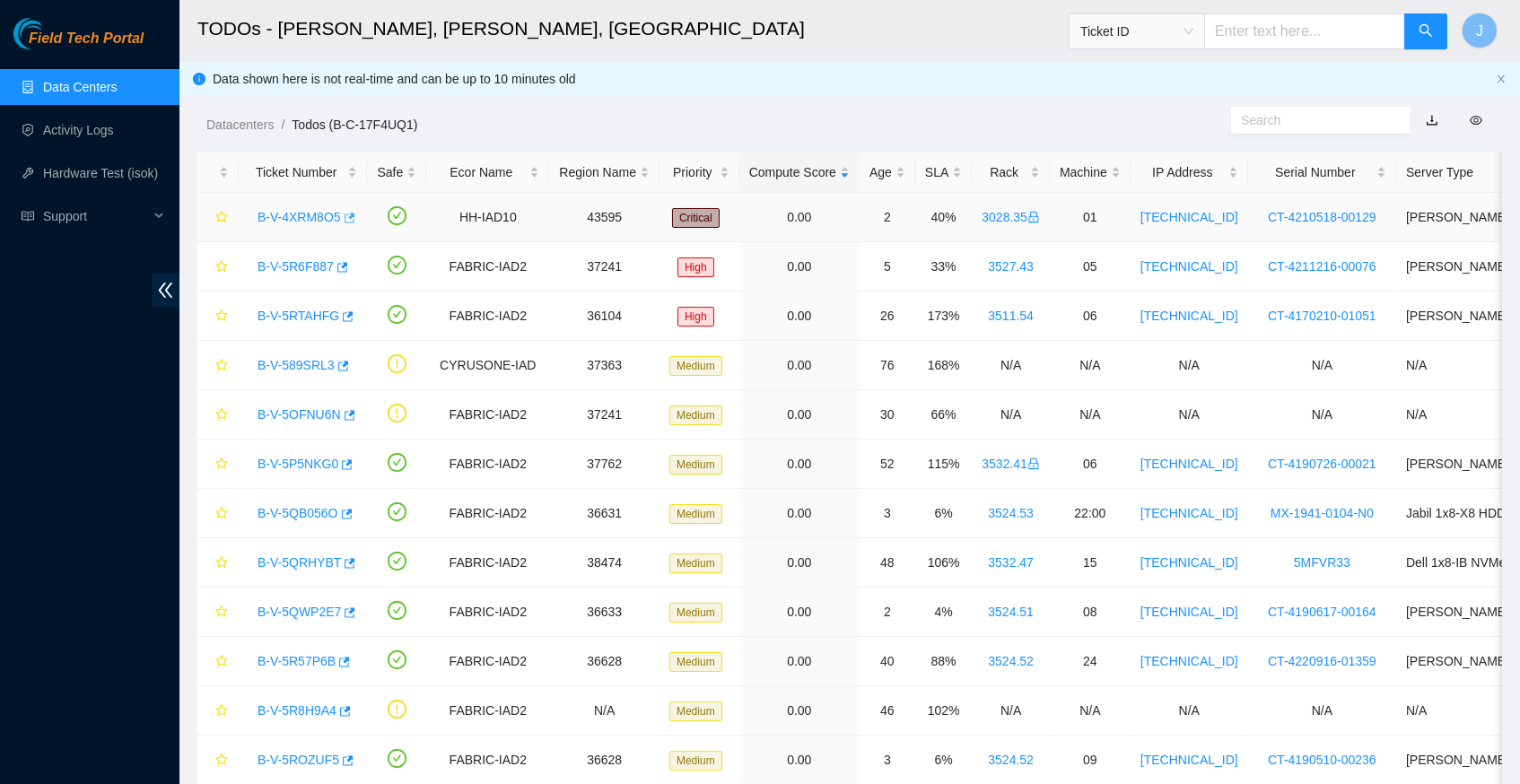
click at [355, 213] on icon "button" at bounding box center [349, 218] width 11 height 10
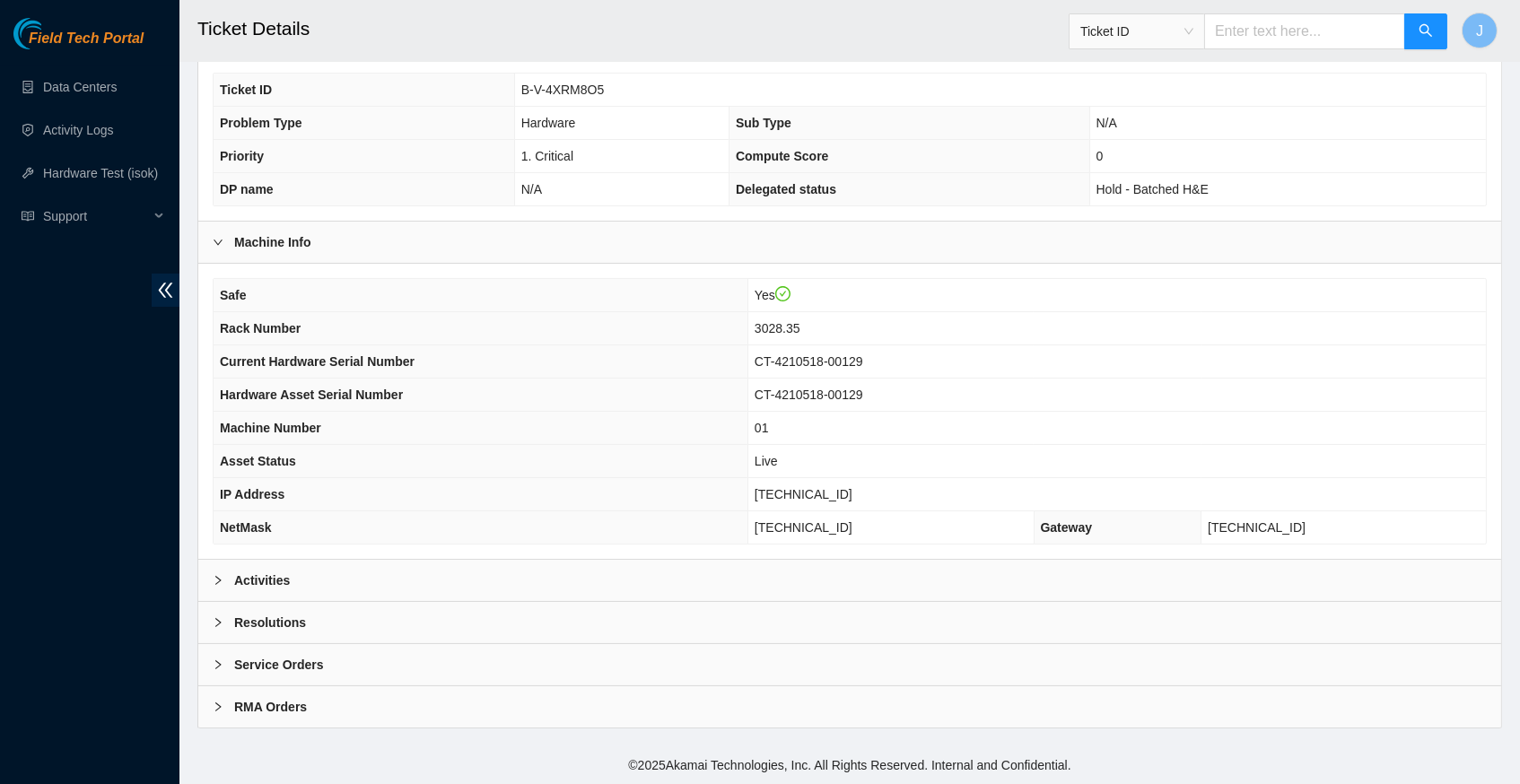
scroll to position [359, 0]
click at [222, 585] on span "right" at bounding box center [218, 579] width 11 height 11
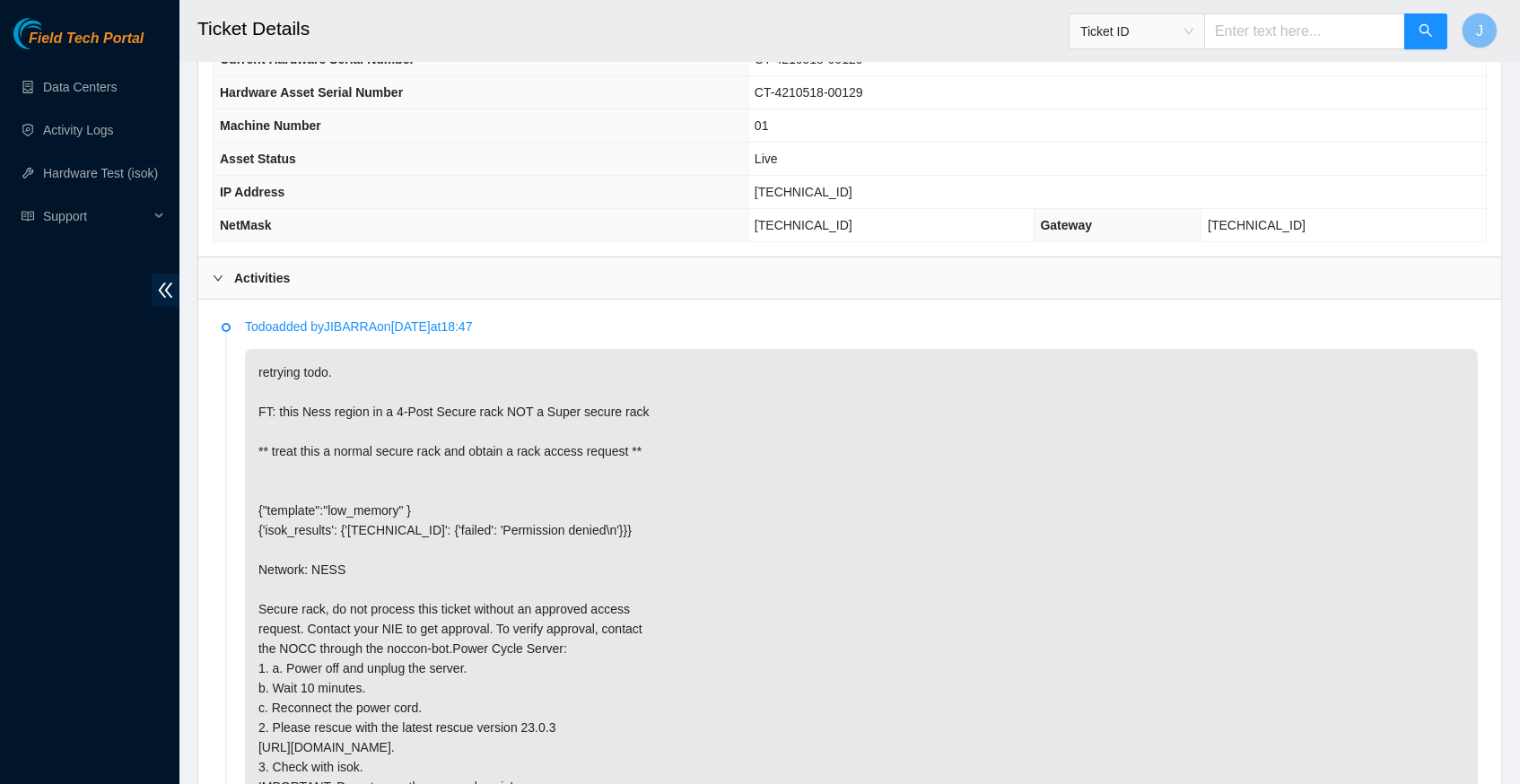
scroll to position [677, 0]
